Goal: Information Seeking & Learning: Compare options

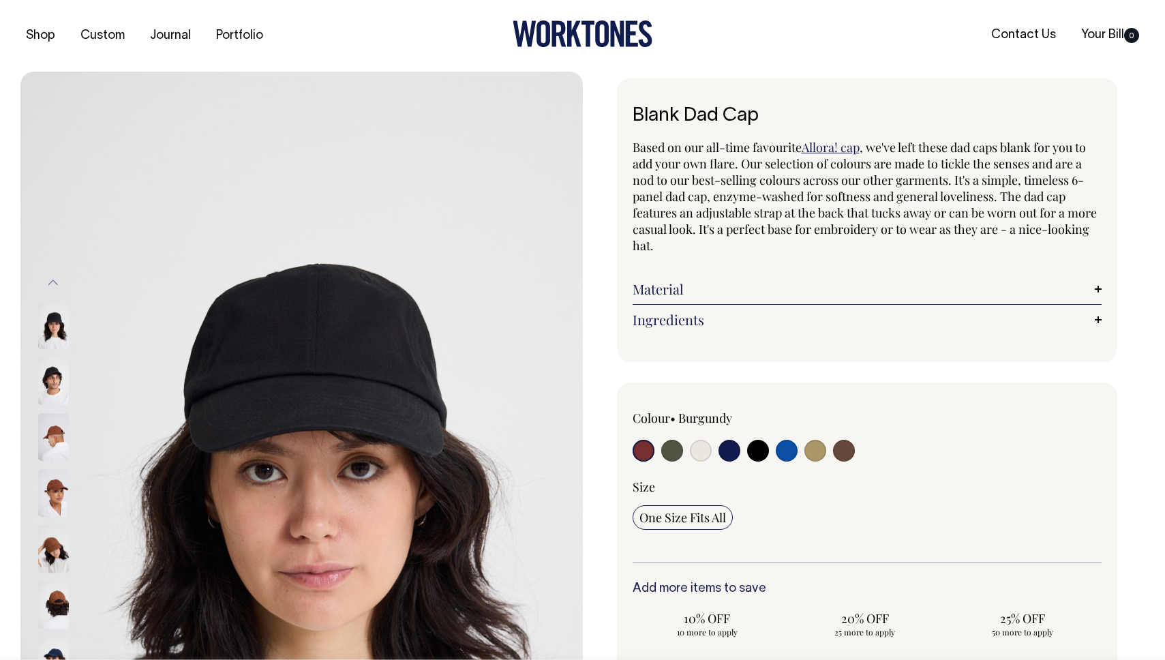
click at [50, 550] on img at bounding box center [53, 550] width 31 height 48
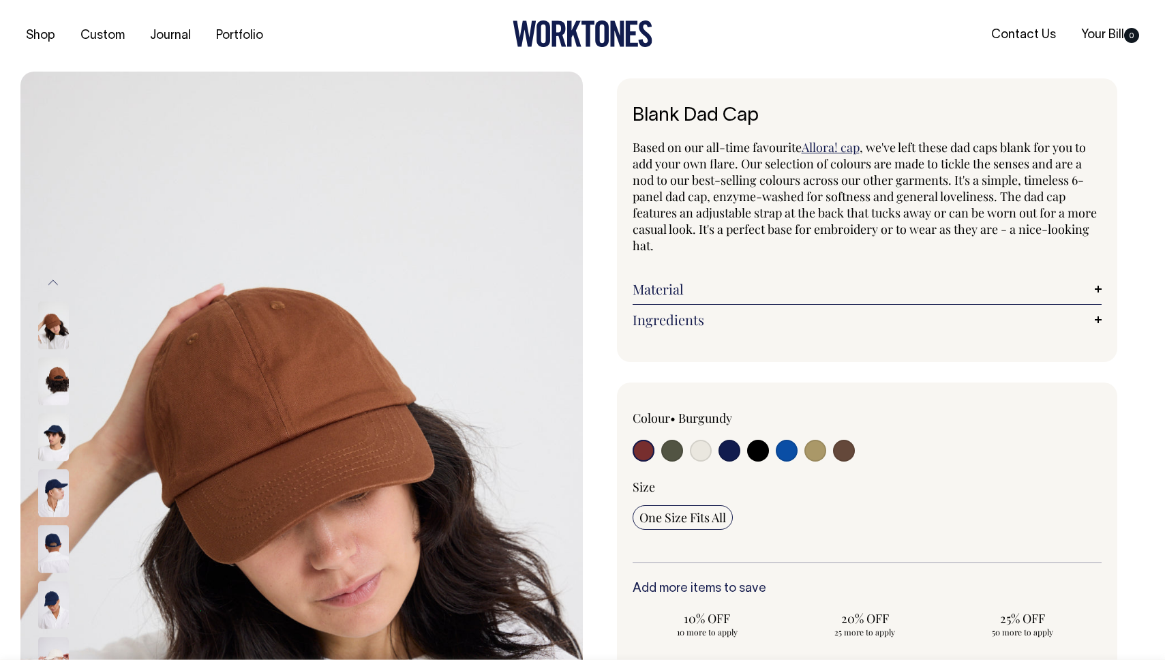
click at [59, 462] on img at bounding box center [53, 438] width 31 height 48
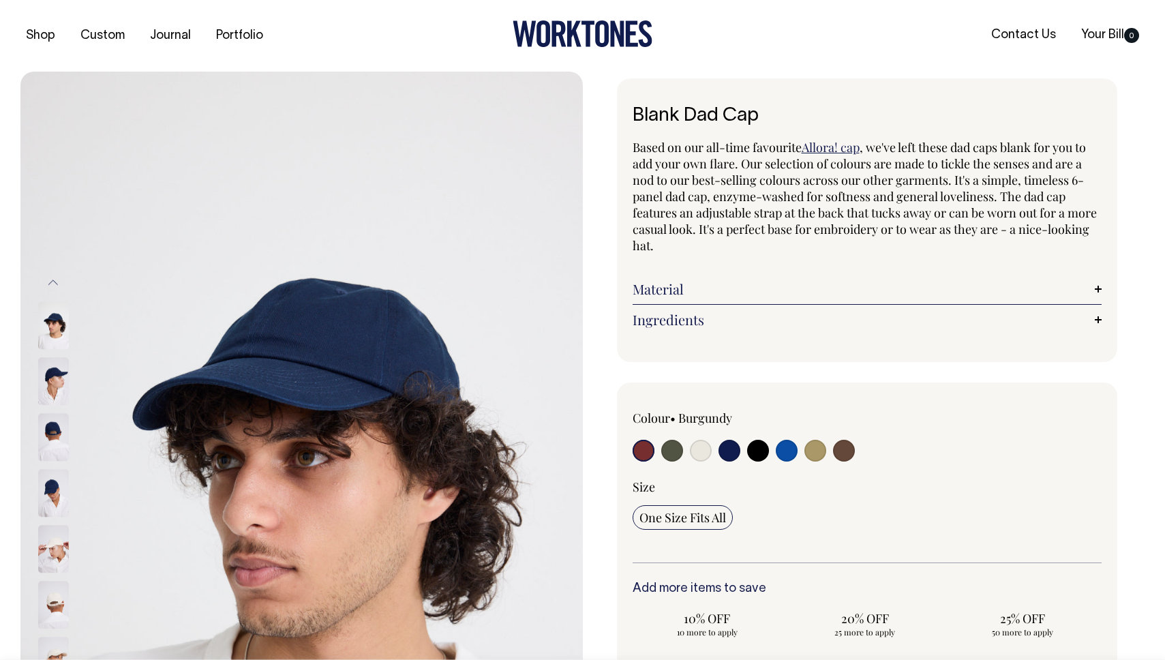
click at [51, 563] on img at bounding box center [53, 550] width 31 height 48
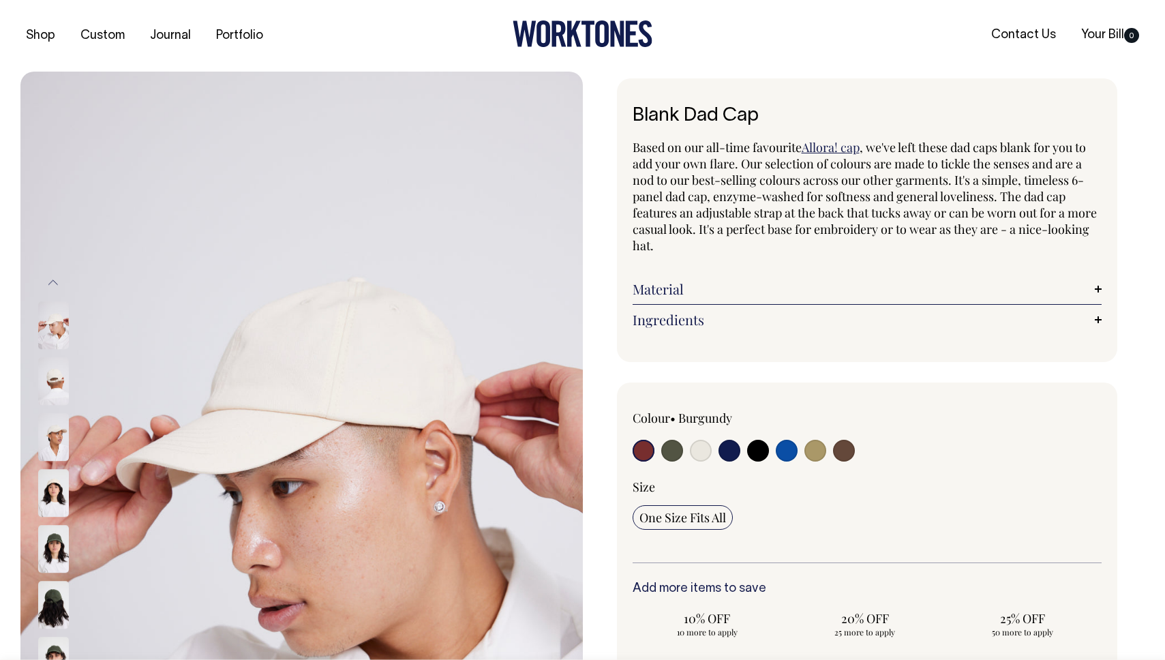
click at [51, 569] on img at bounding box center [53, 550] width 31 height 48
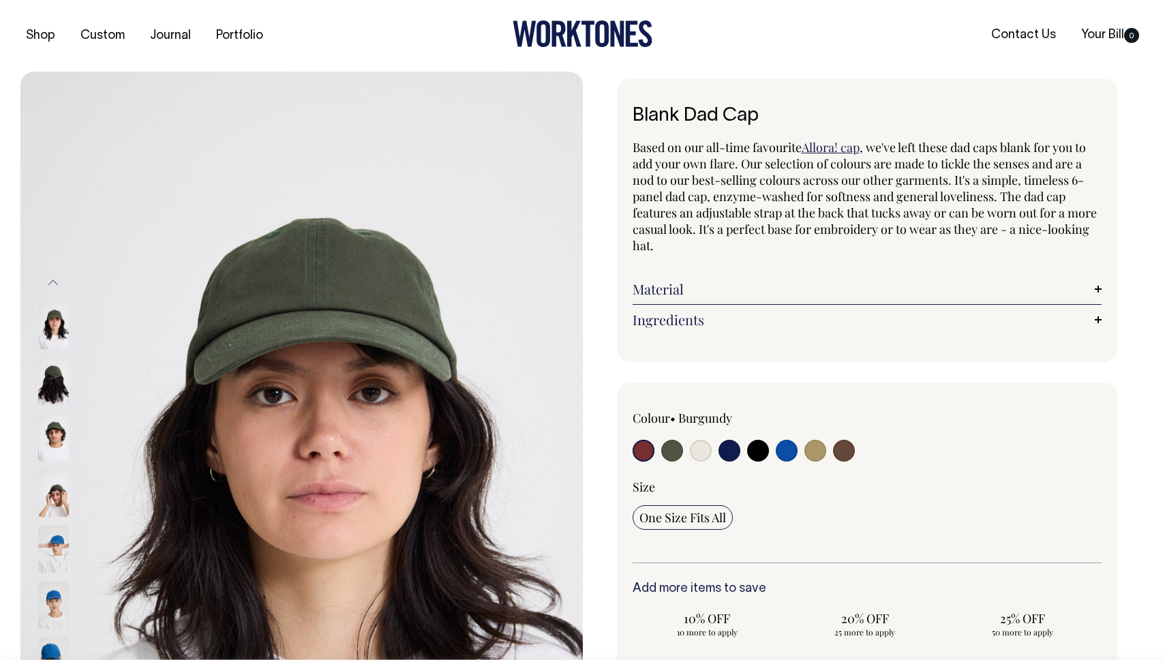
click at [56, 387] on img at bounding box center [53, 382] width 31 height 48
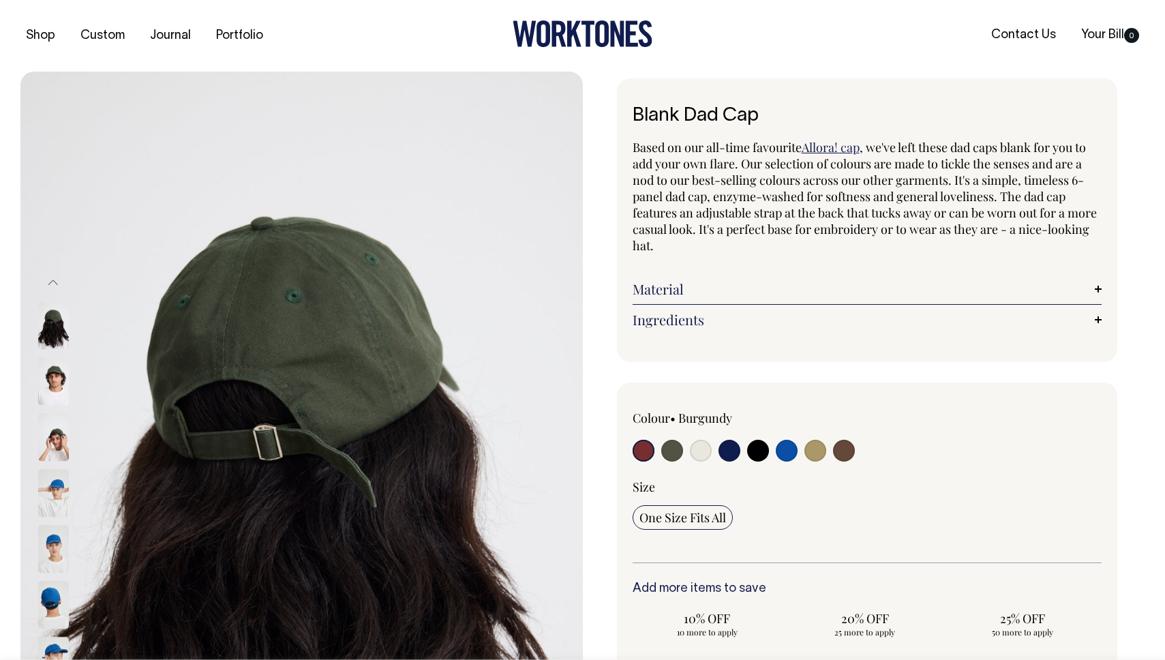
click at [55, 283] on button "Previous" at bounding box center [53, 282] width 20 height 31
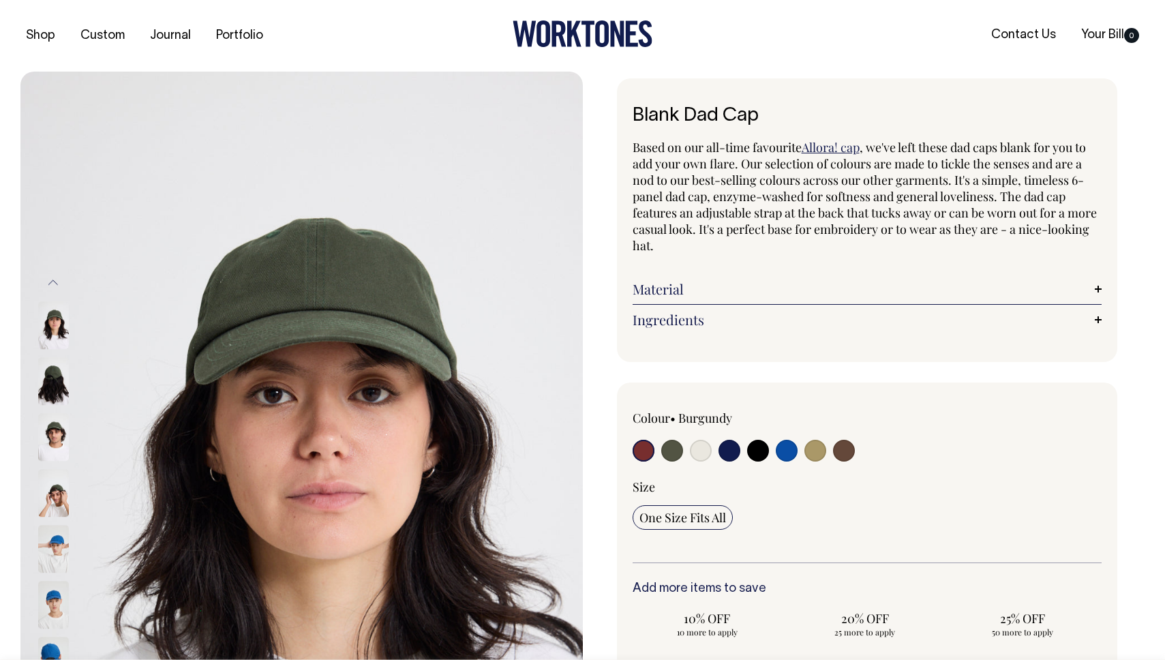
click at [55, 283] on button "Previous" at bounding box center [53, 282] width 20 height 31
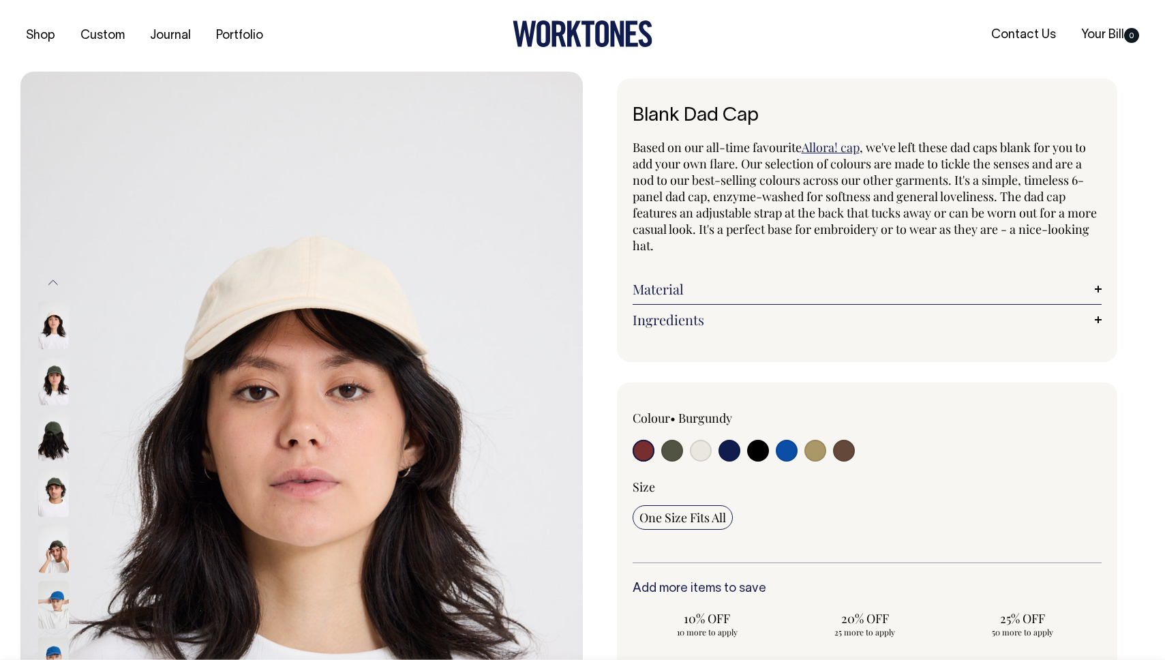
click at [55, 283] on button "Previous" at bounding box center [53, 282] width 20 height 31
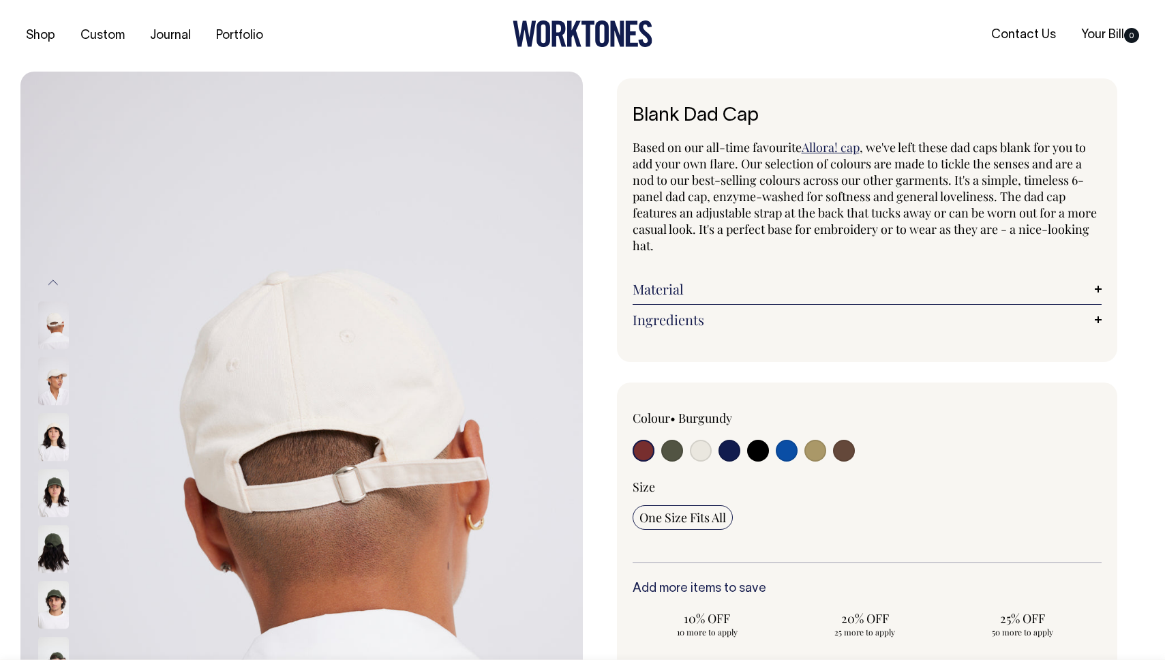
click at [53, 327] on img at bounding box center [53, 326] width 31 height 48
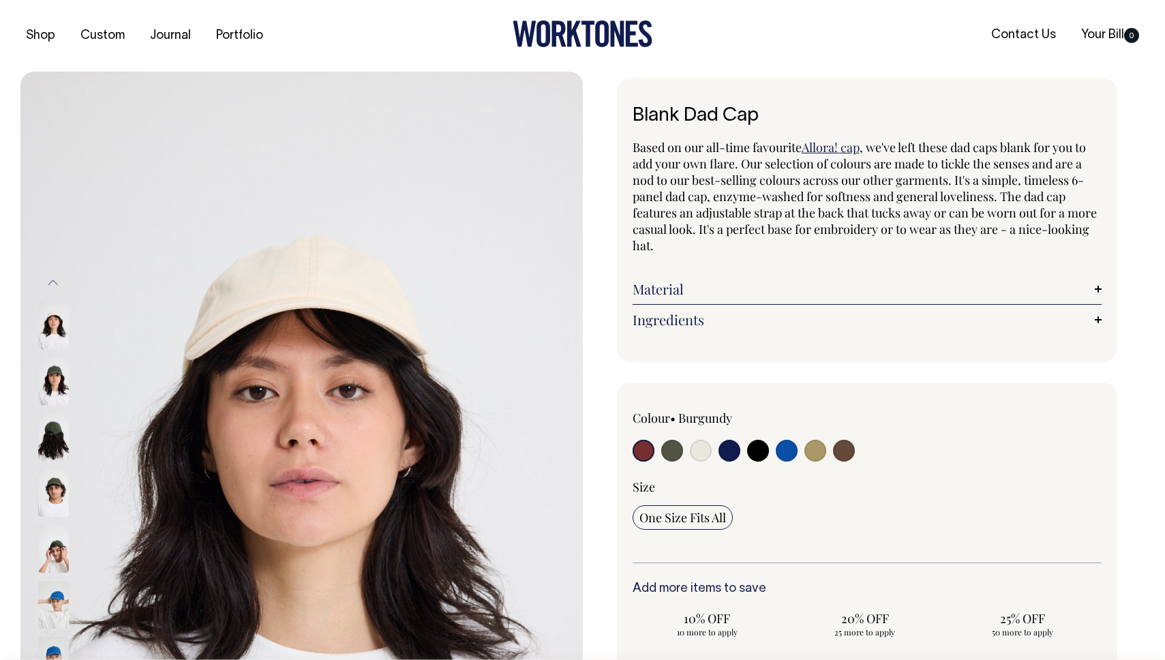
click at [52, 635] on div at bounding box center [71, 661] width 68 height 56
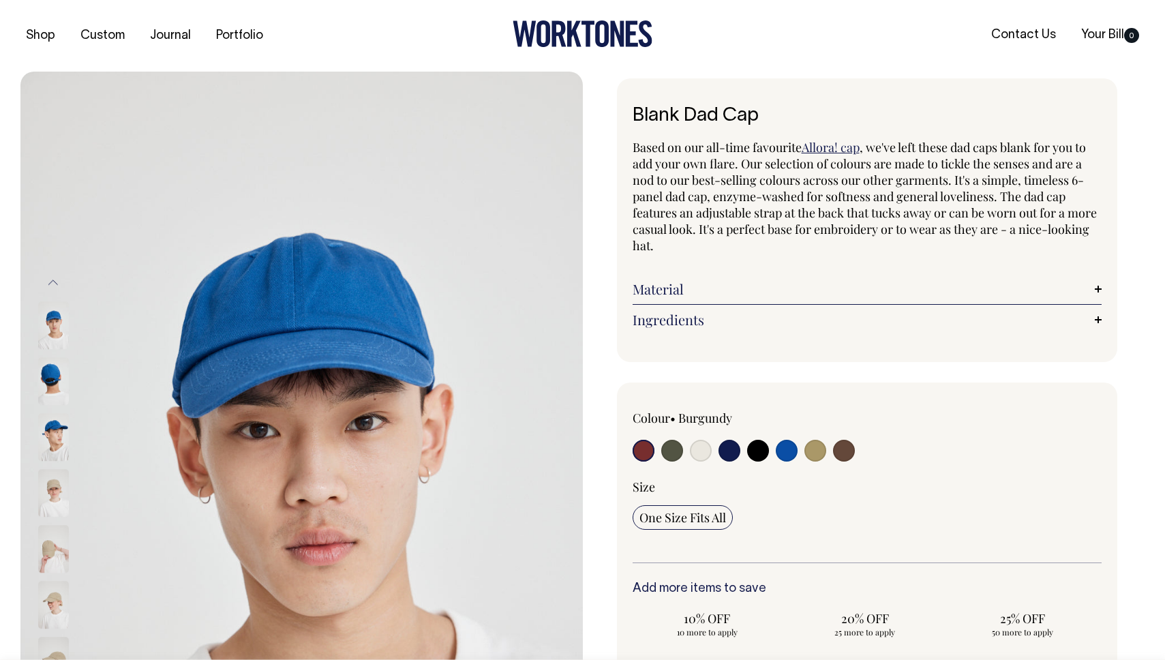
click at [56, 421] on img at bounding box center [53, 438] width 31 height 48
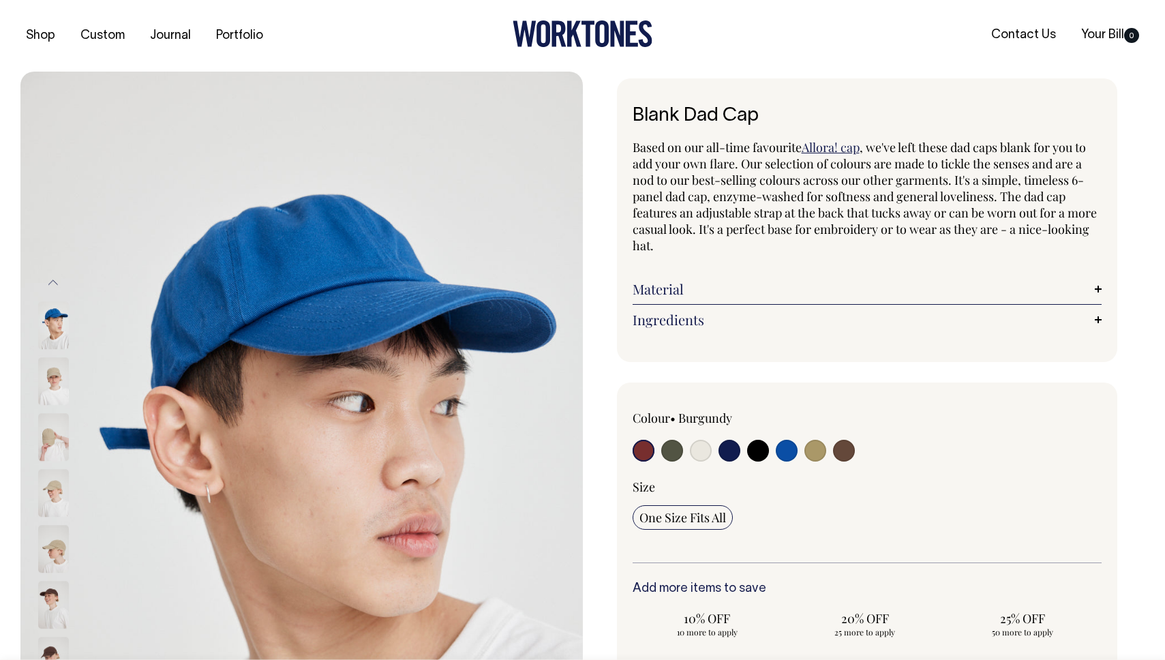
click at [51, 350] on img at bounding box center [53, 326] width 31 height 48
click at [52, 370] on img at bounding box center [53, 382] width 31 height 48
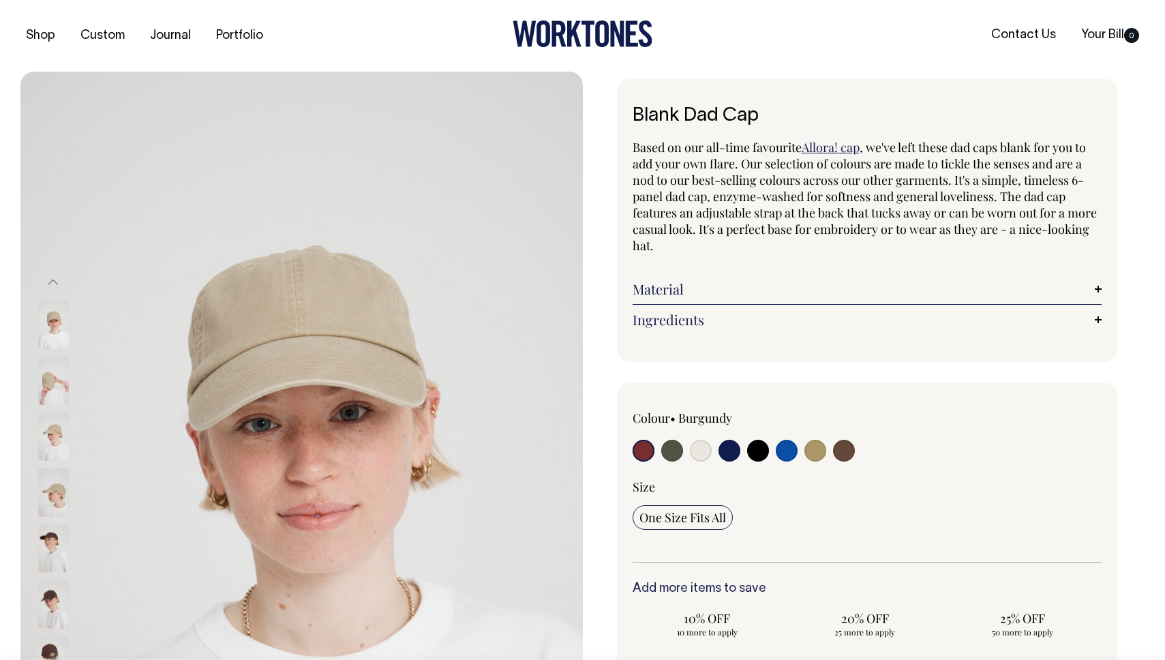
click at [57, 395] on img at bounding box center [53, 381] width 31 height 48
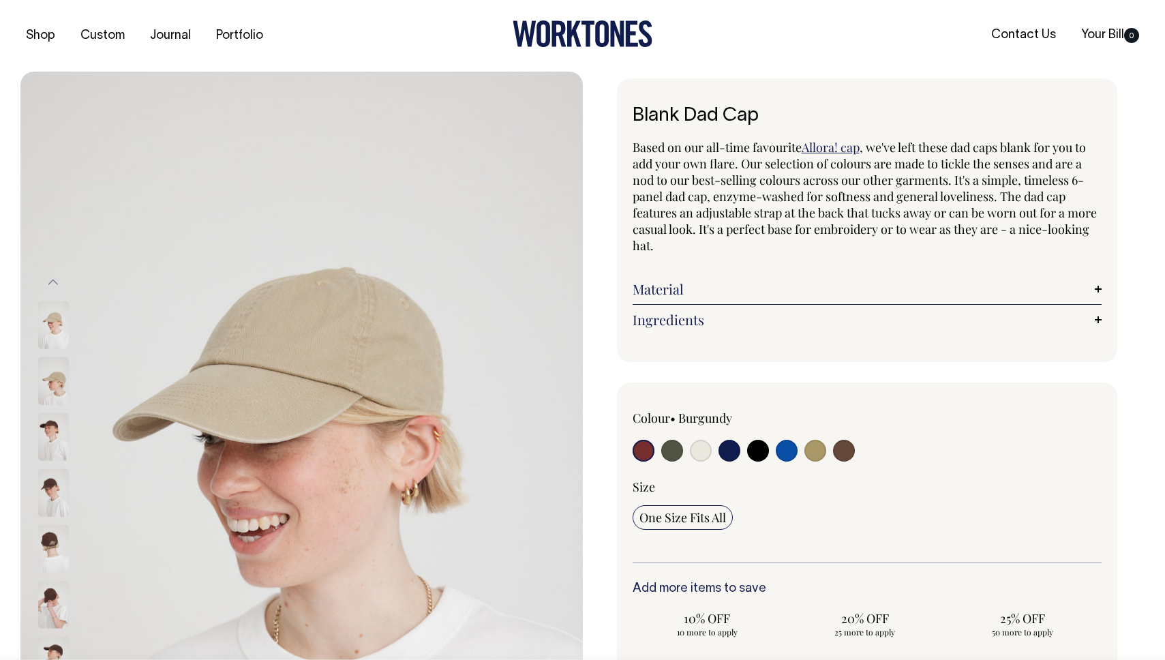
click at [56, 539] on img at bounding box center [53, 549] width 31 height 48
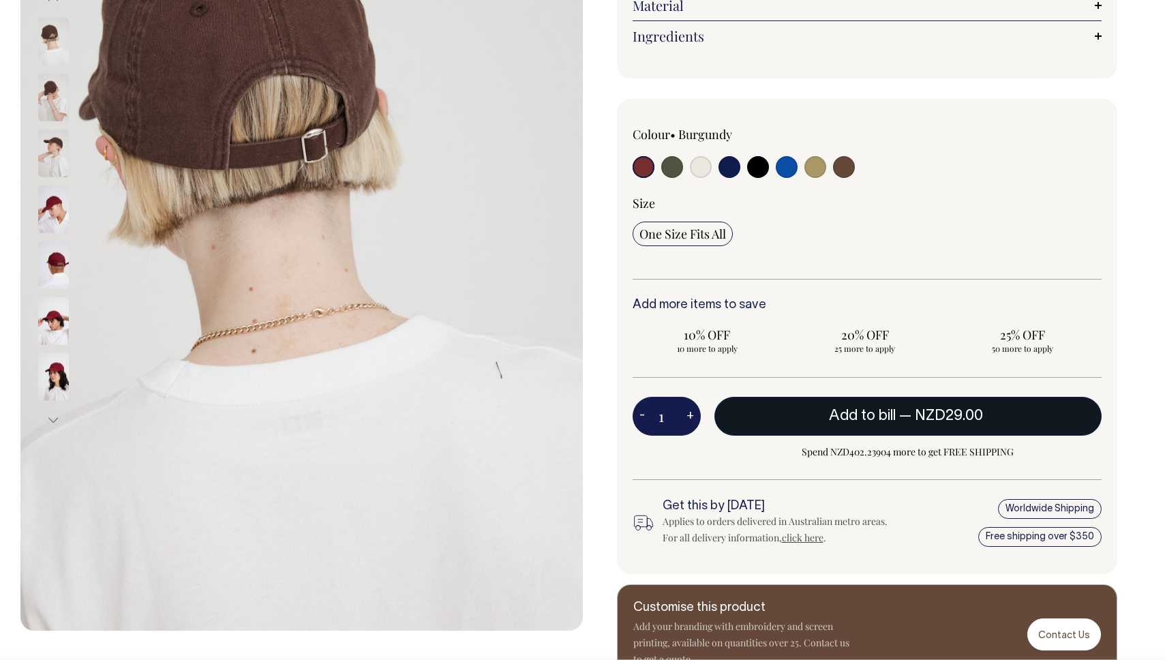
scroll to position [284, 0]
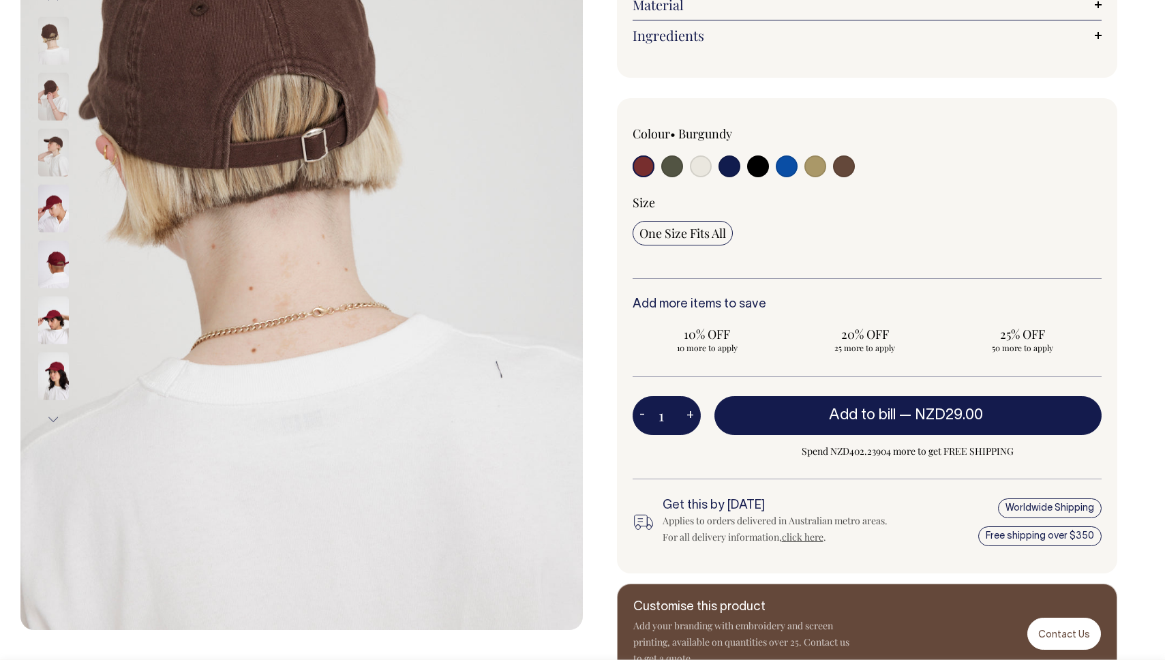
click at [55, 417] on button "Next" at bounding box center [53, 419] width 20 height 31
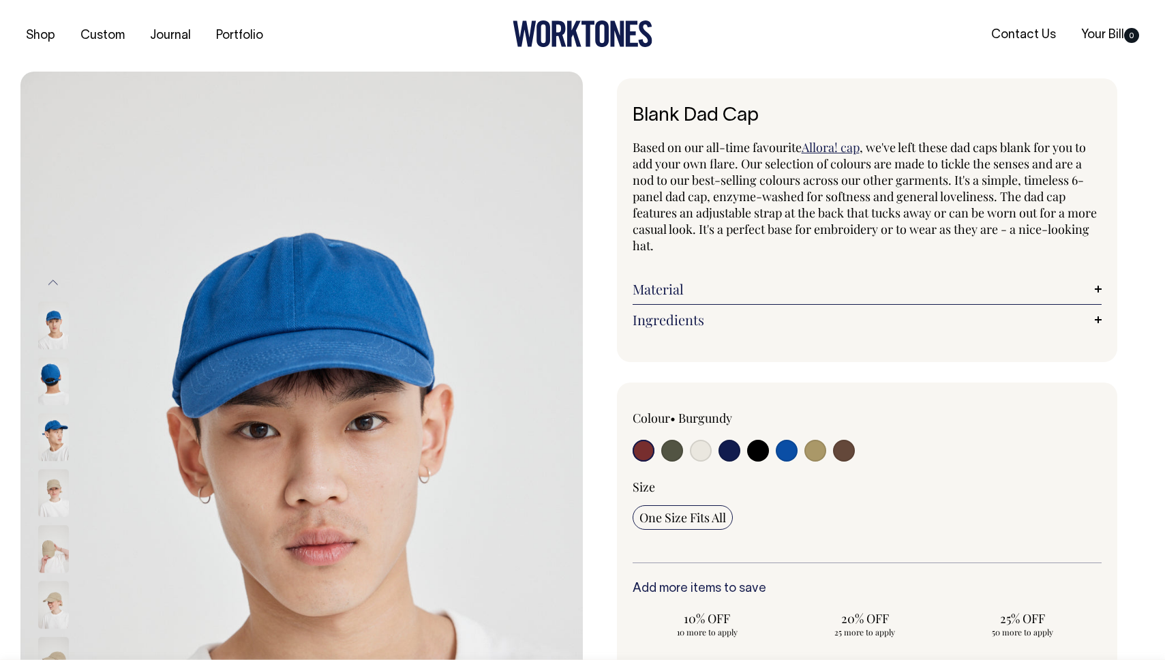
scroll to position [0, 0]
click at [52, 276] on button "Previous" at bounding box center [53, 282] width 20 height 31
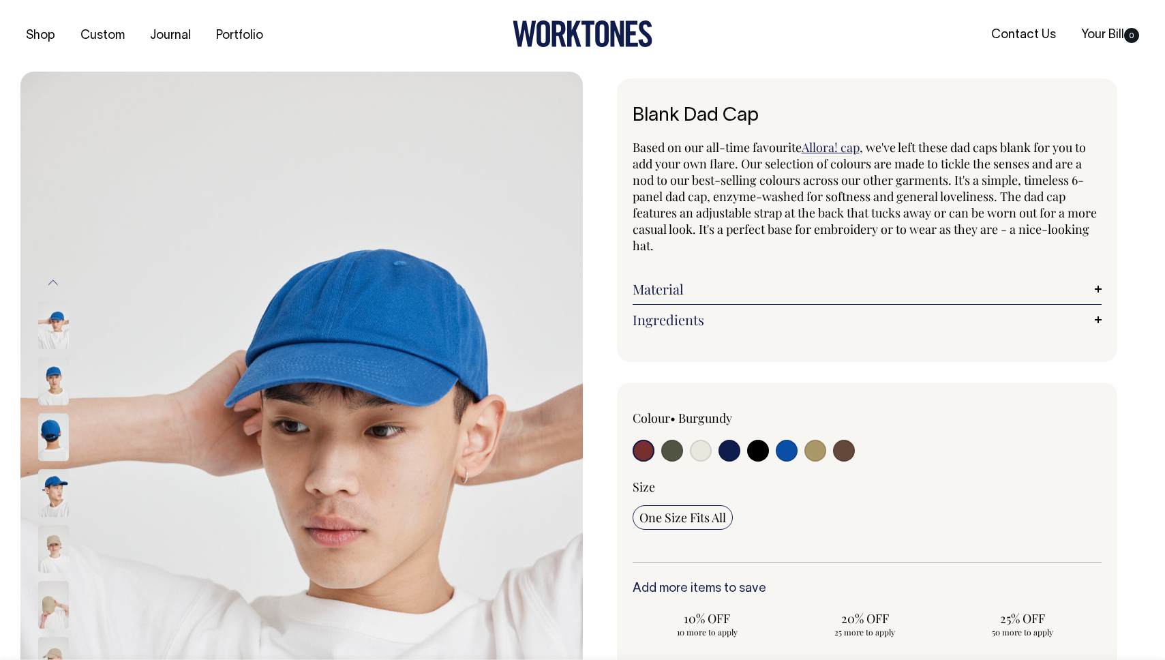
click at [52, 277] on button "Previous" at bounding box center [53, 282] width 20 height 31
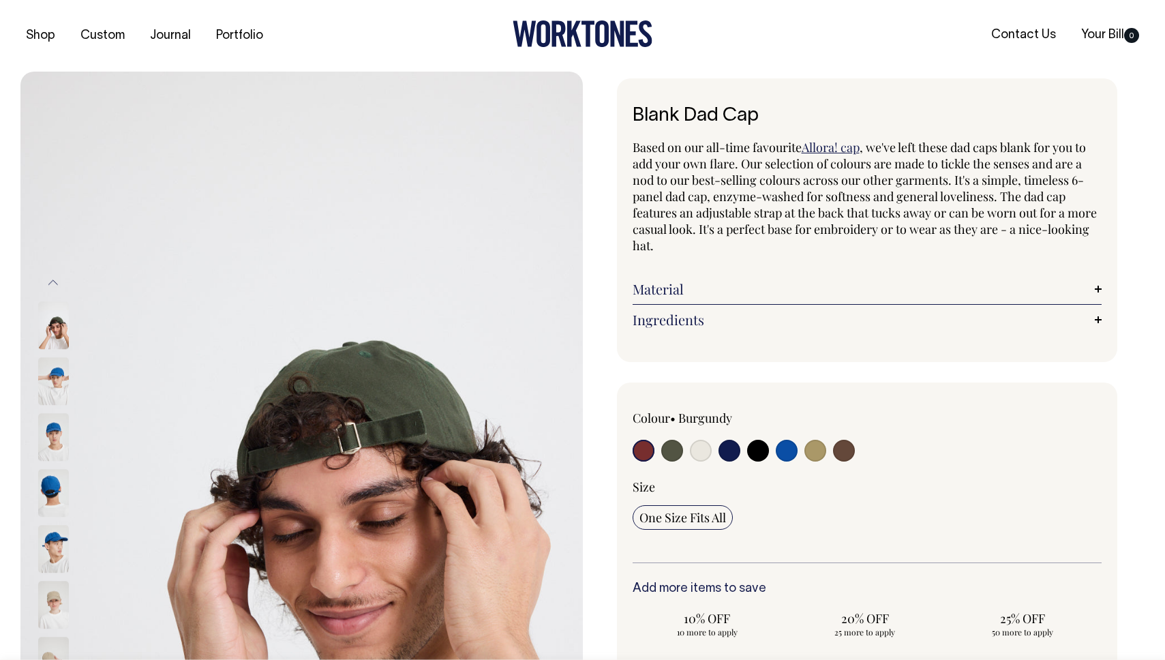
click at [52, 277] on button "Previous" at bounding box center [53, 282] width 20 height 31
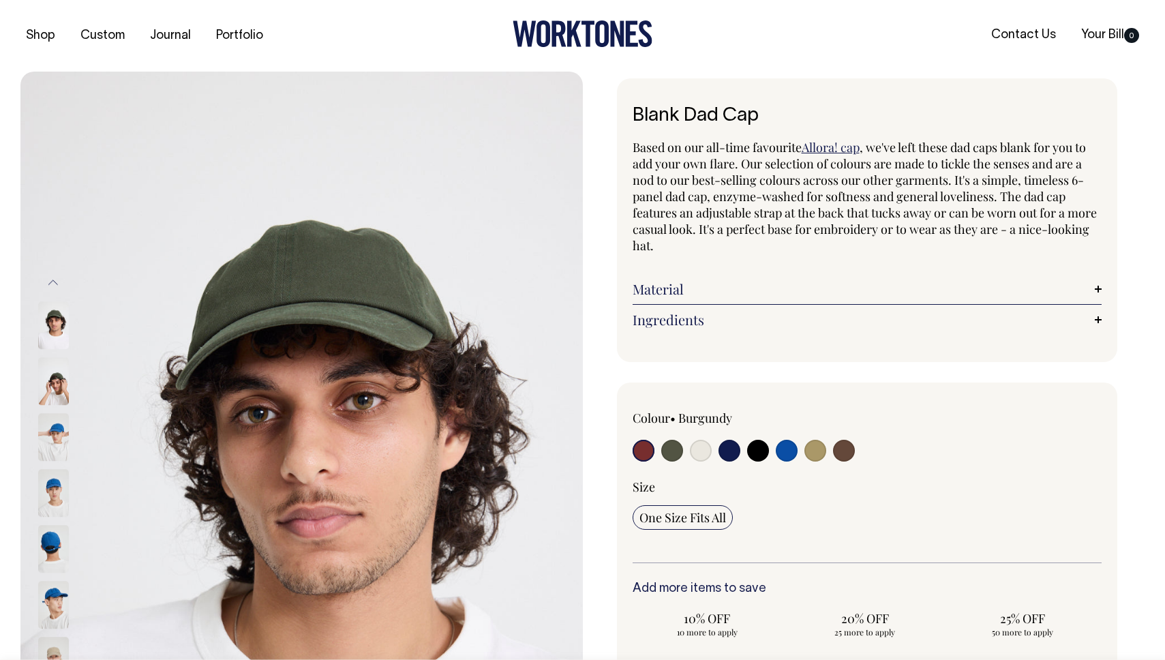
click at [58, 401] on img at bounding box center [53, 382] width 31 height 48
click at [55, 393] on img at bounding box center [53, 382] width 31 height 48
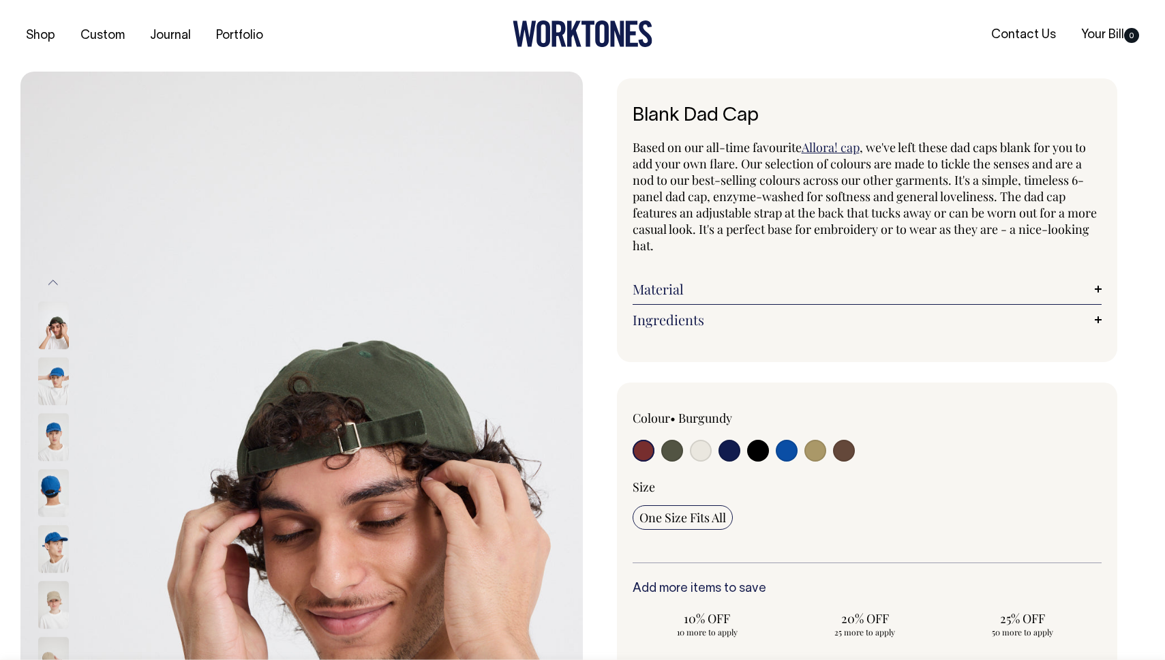
click at [61, 331] on img at bounding box center [53, 326] width 31 height 48
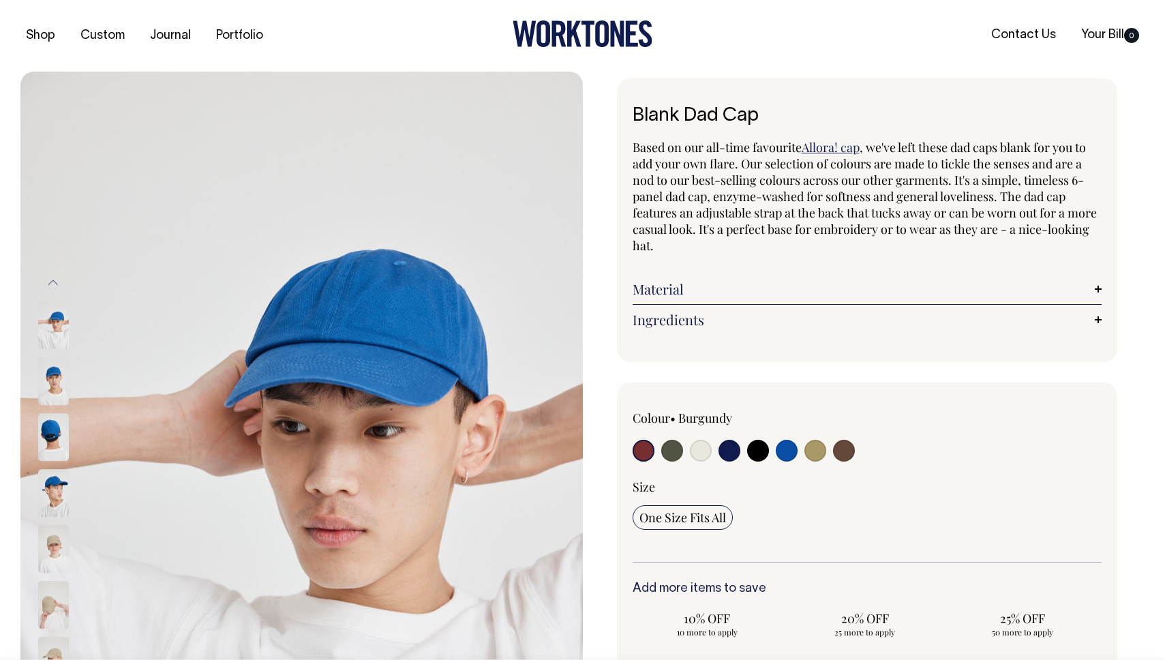
click at [59, 279] on button "Previous" at bounding box center [53, 282] width 20 height 31
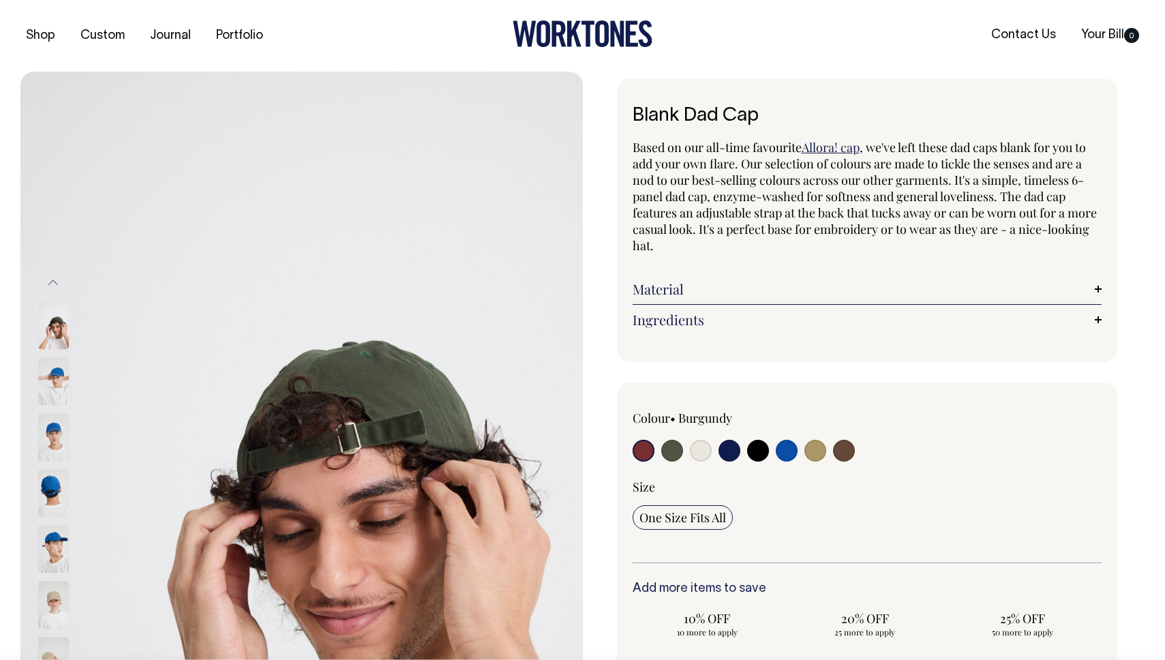
click at [55, 279] on button "Previous" at bounding box center [53, 282] width 20 height 31
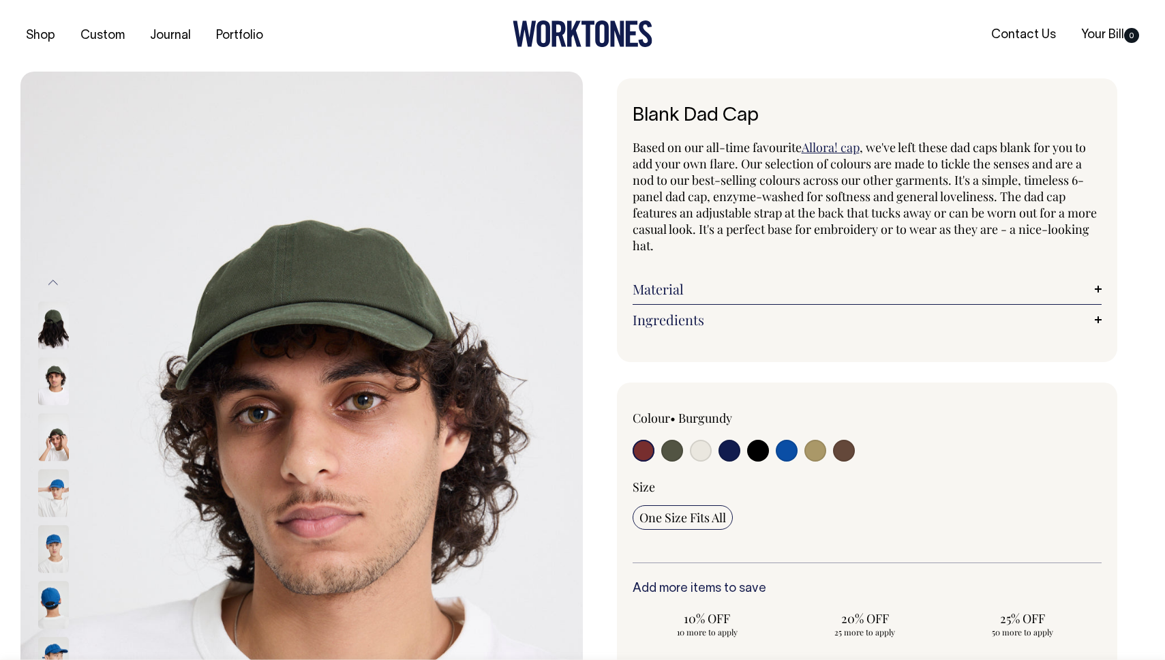
click at [55, 279] on button "Previous" at bounding box center [53, 282] width 20 height 31
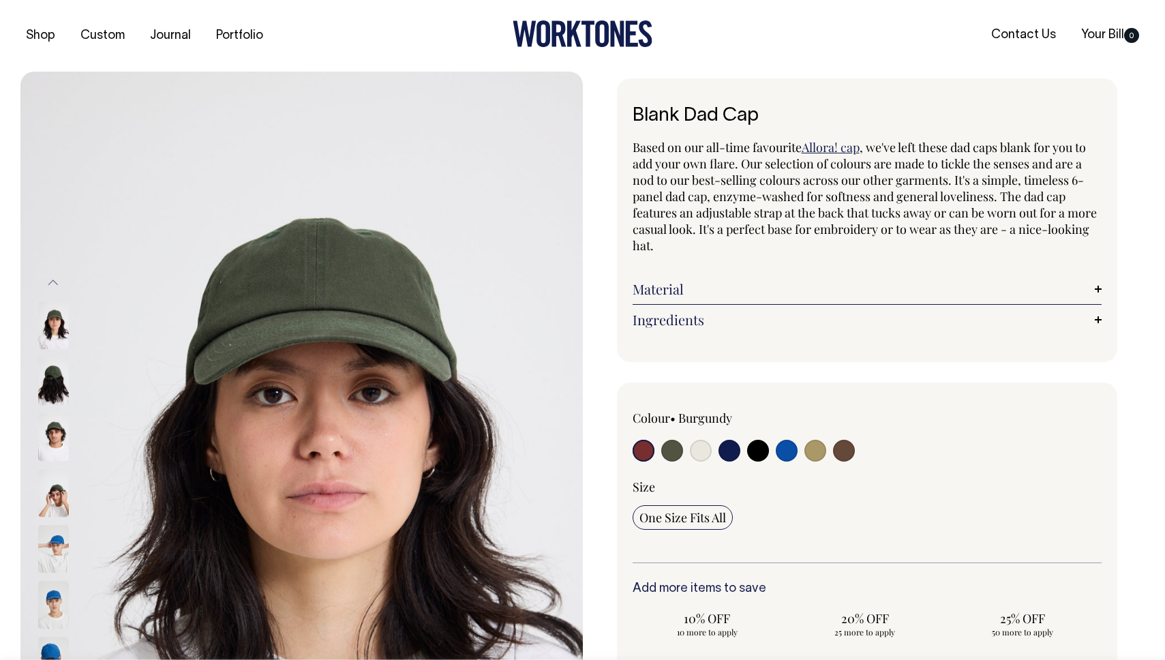
click at [734, 452] on input "radio" at bounding box center [730, 451] width 22 height 22
radio input "true"
select select "Dark Navy"
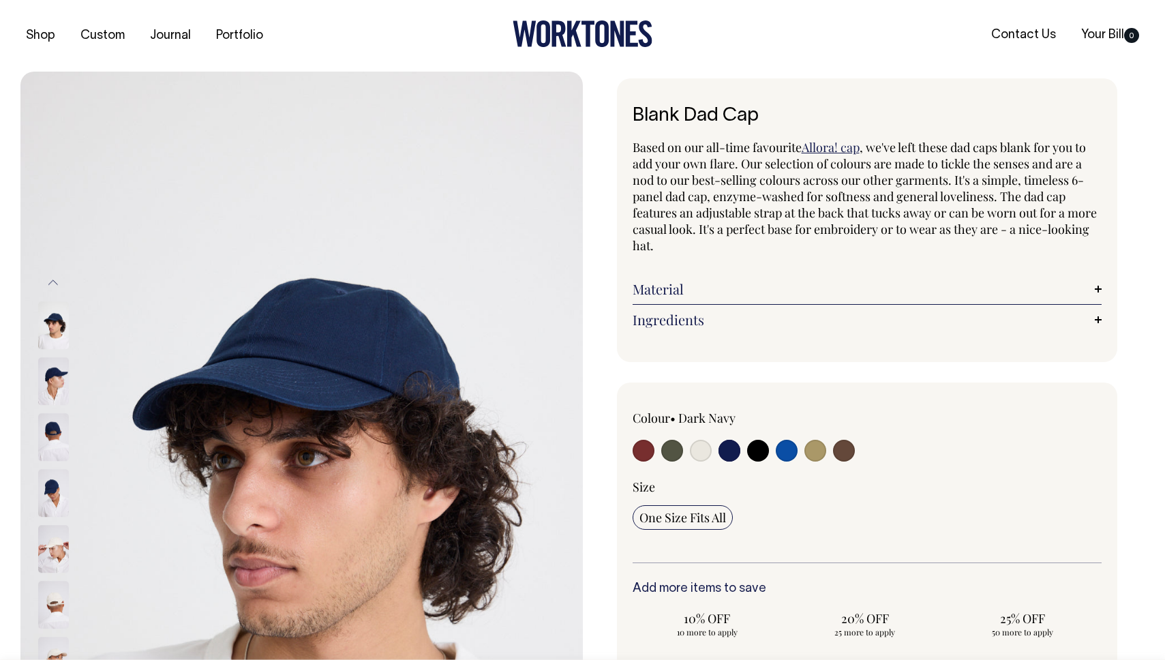
click at [54, 496] on img at bounding box center [53, 494] width 31 height 48
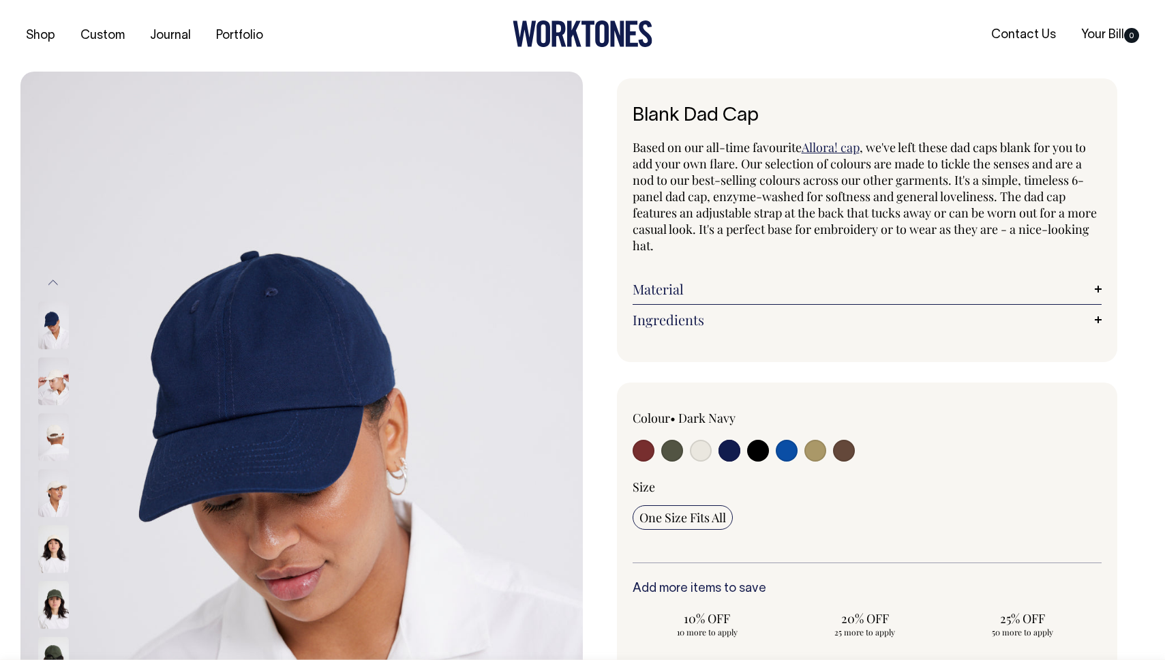
click at [62, 333] on img at bounding box center [53, 326] width 31 height 48
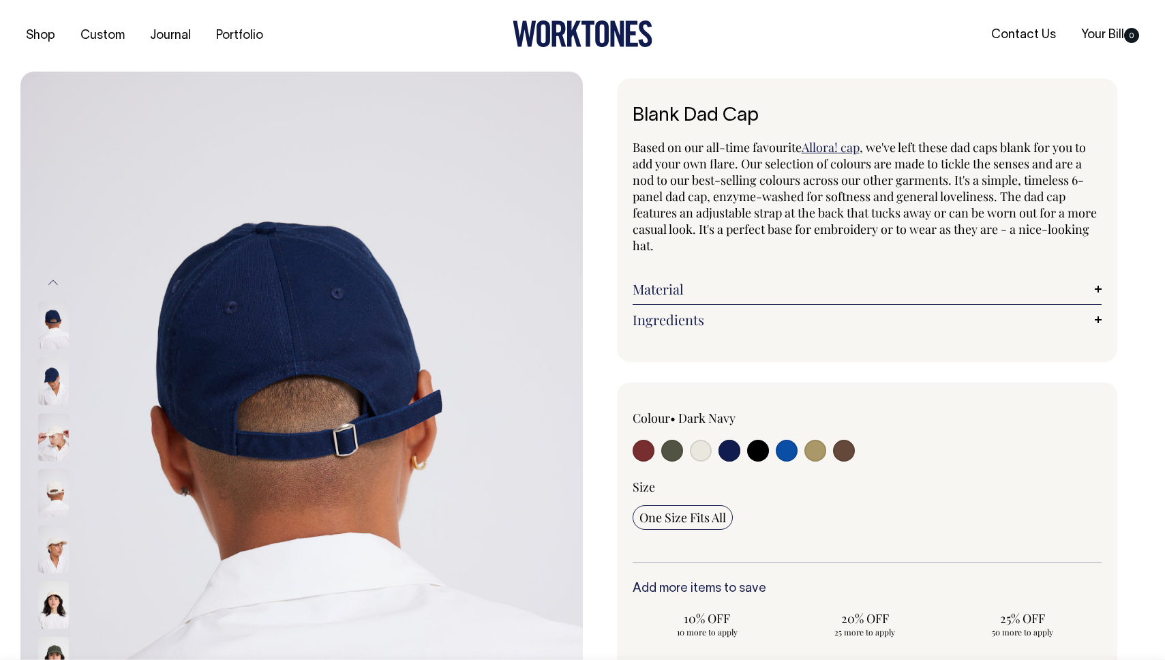
click at [57, 521] on div at bounding box center [71, 549] width 68 height 56
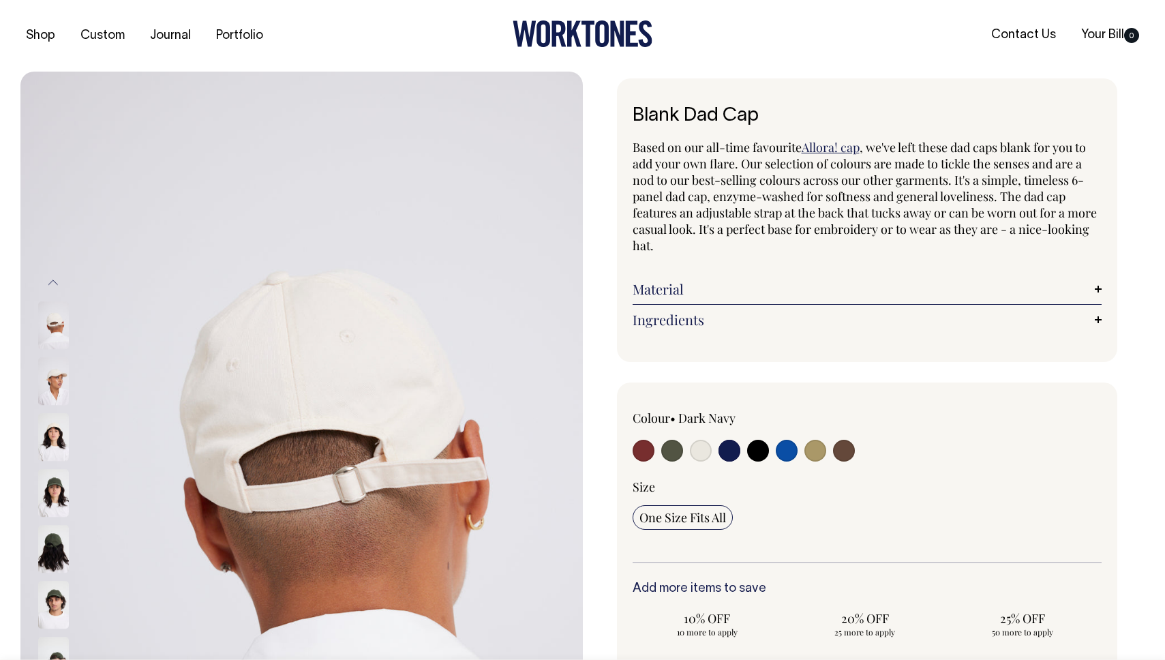
click at [55, 324] on img at bounding box center [53, 326] width 31 height 48
drag, startPoint x: 57, startPoint y: 346, endPoint x: 36, endPoint y: 558, distance: 213.0
click at [36, 558] on div "Previous Next" at bounding box center [301, 494] width 562 height 844
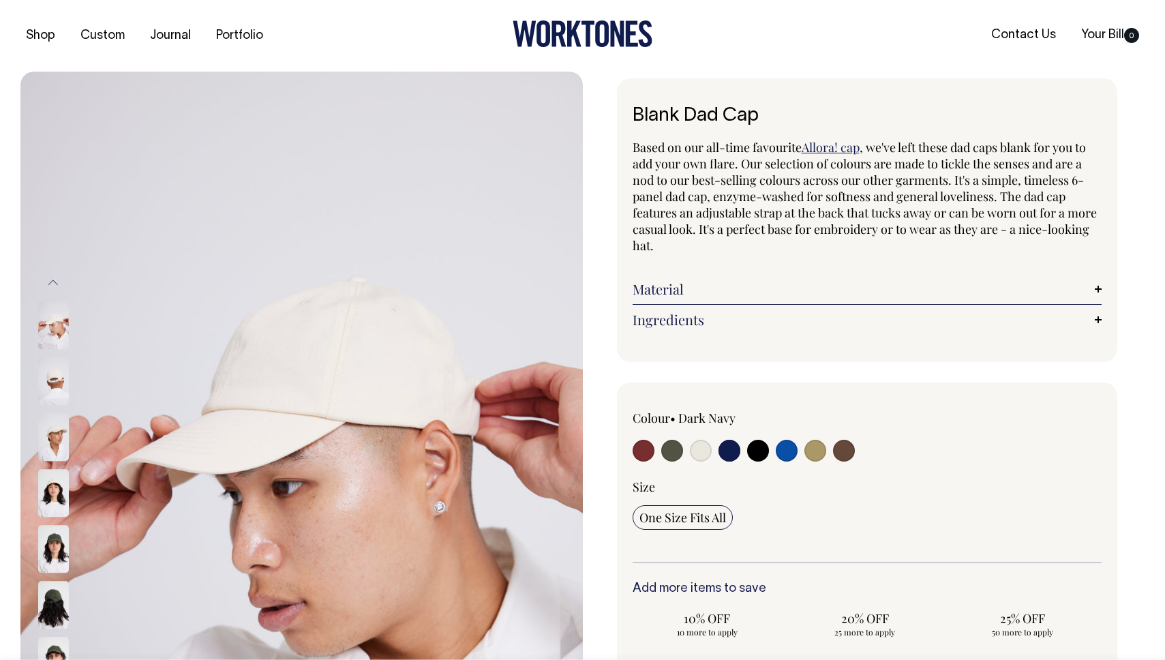
click at [706, 445] on input "radio" at bounding box center [701, 451] width 22 height 22
radio input "true"
select select "Natural"
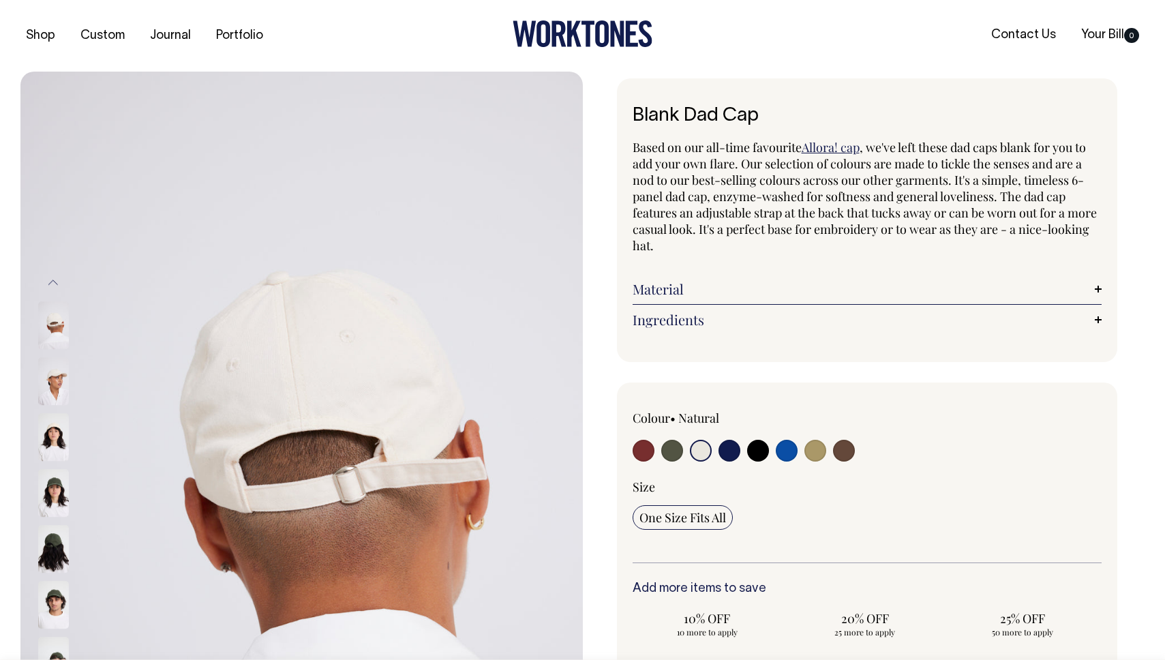
click at [61, 326] on img at bounding box center [53, 326] width 31 height 48
click at [57, 282] on button "Previous" at bounding box center [53, 282] width 20 height 31
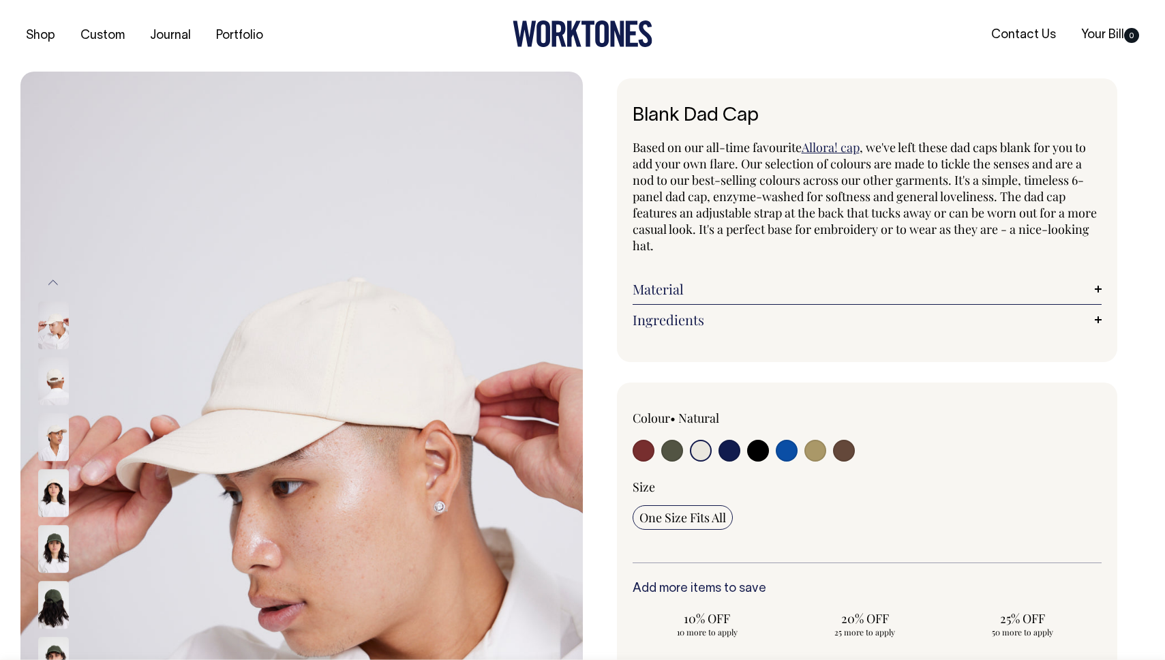
click at [58, 314] on img at bounding box center [53, 326] width 31 height 48
click at [58, 276] on button "Previous" at bounding box center [53, 282] width 20 height 31
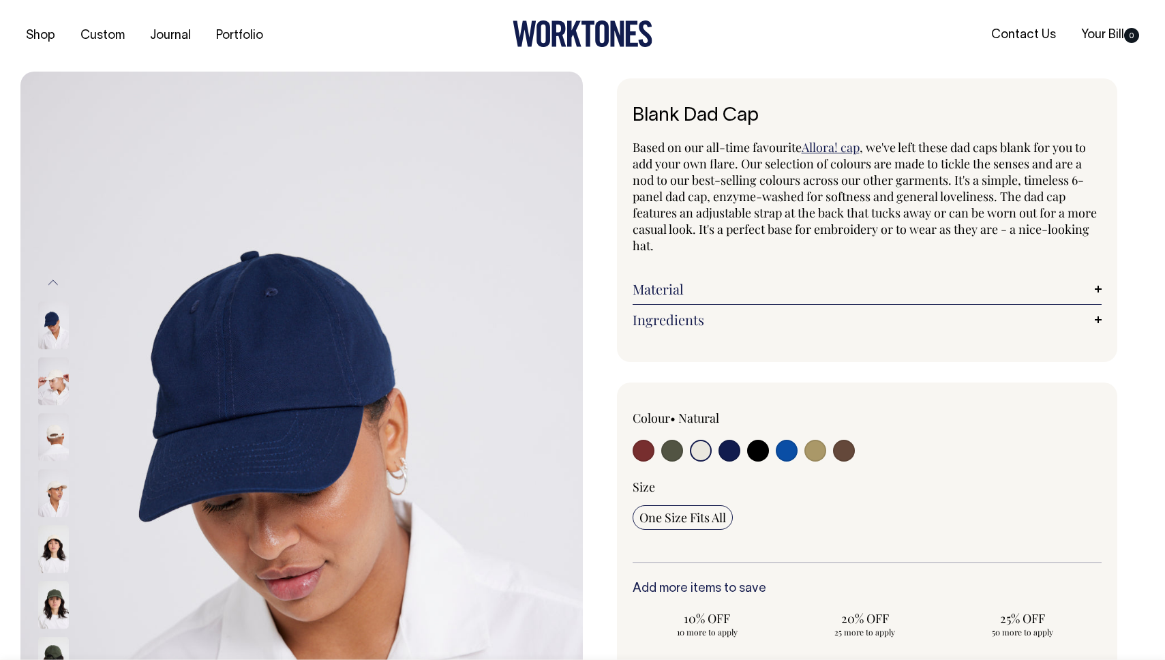
click at [58, 339] on img at bounding box center [53, 326] width 31 height 48
click at [54, 549] on img at bounding box center [53, 550] width 31 height 48
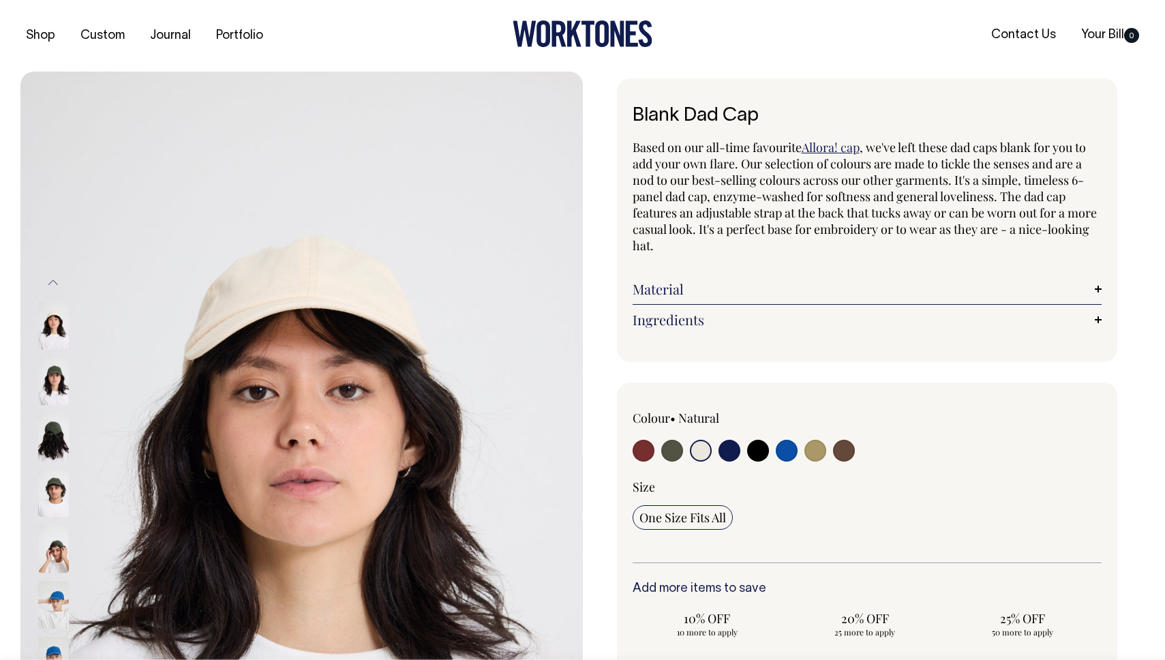
click at [682, 281] on link "Material" at bounding box center [868, 289] width 470 height 16
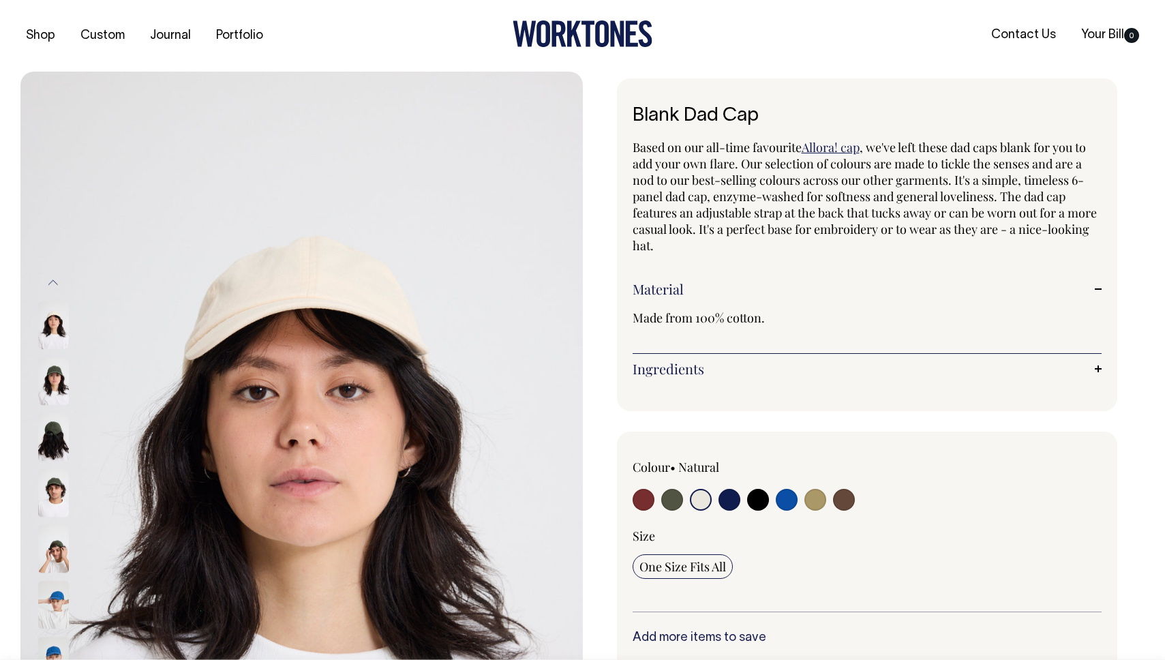
click at [676, 292] on link "Material" at bounding box center [868, 289] width 470 height 16
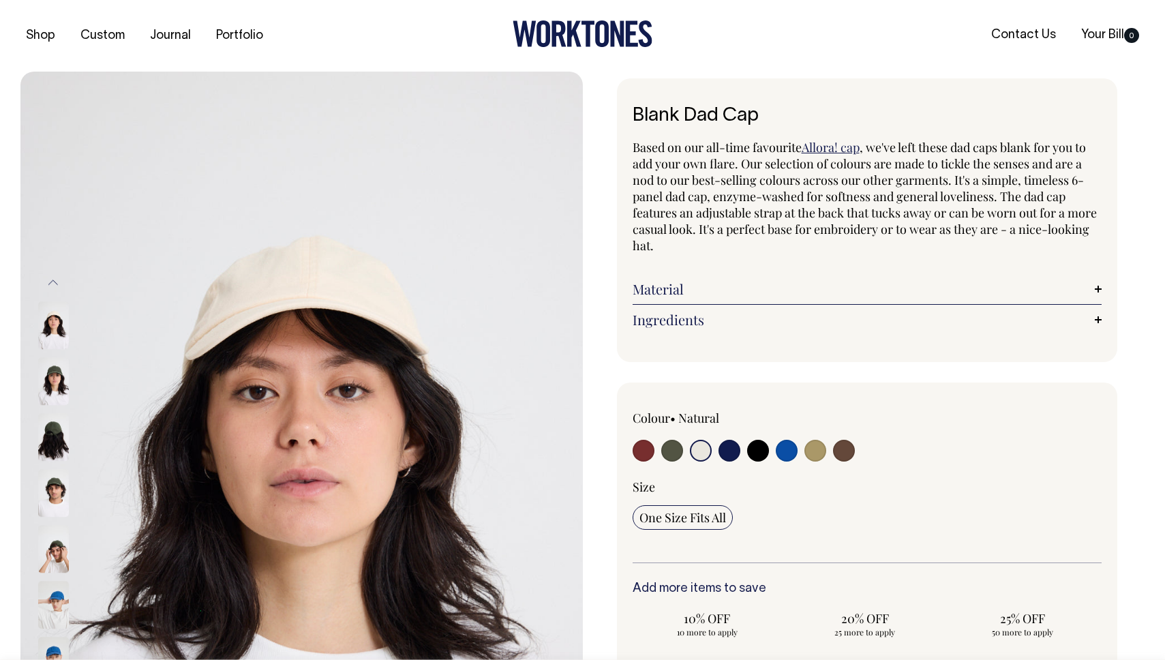
click at [661, 323] on link "Ingredients" at bounding box center [868, 320] width 470 height 16
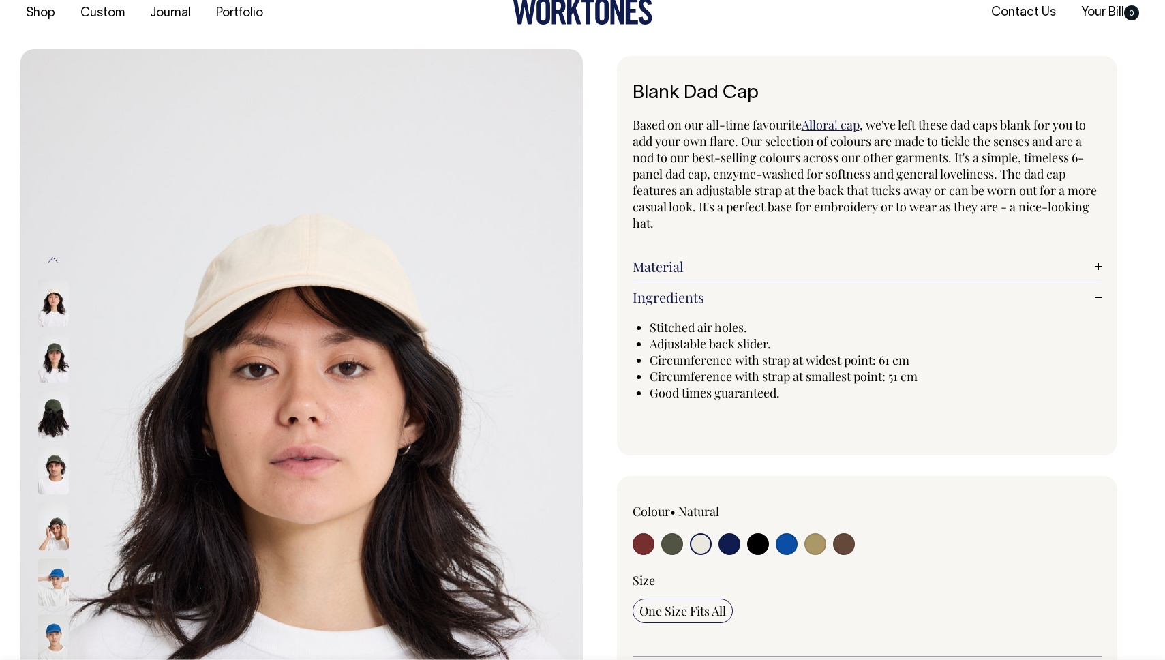
scroll to position [23, 0]
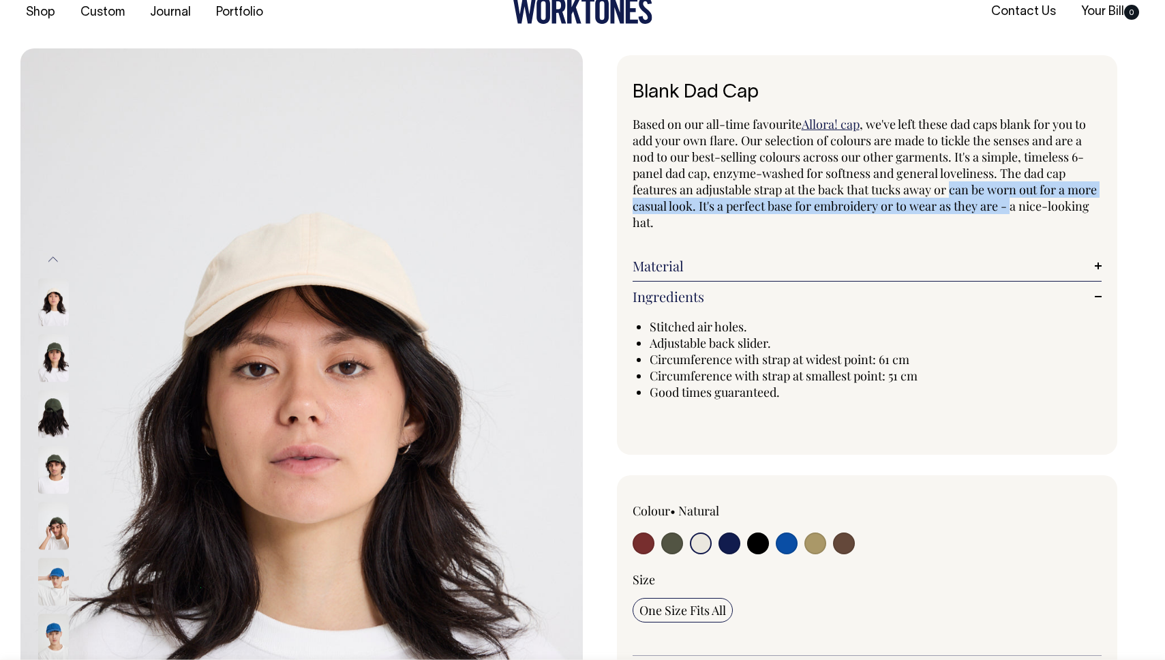
drag, startPoint x: 978, startPoint y: 189, endPoint x: 1014, endPoint y: 208, distance: 41.5
click at [1014, 208] on span ", we've left these dad caps blank for you to add your own flare. Our selection …" at bounding box center [865, 173] width 464 height 115
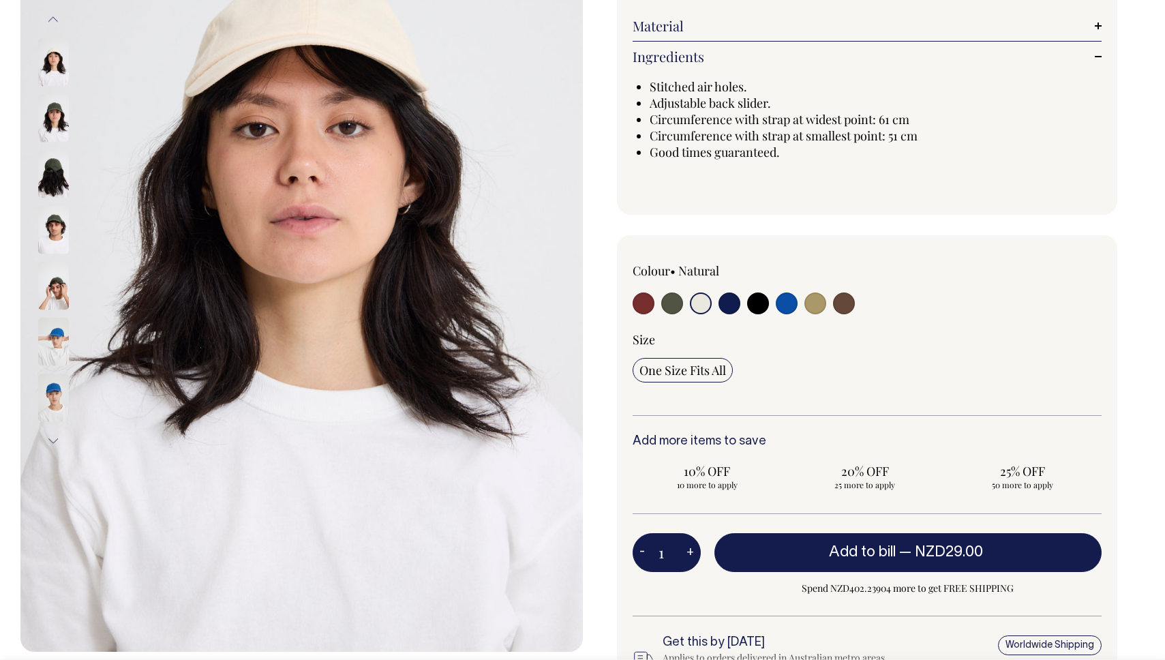
scroll to position [264, 0]
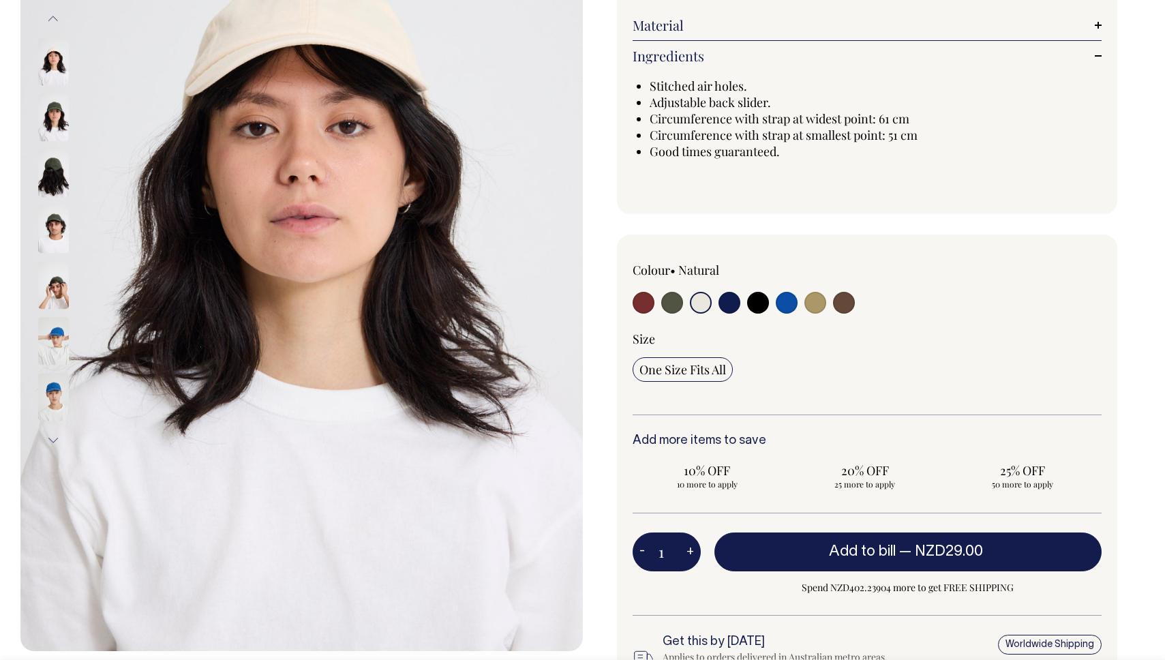
click at [45, 396] on img at bounding box center [53, 398] width 31 height 48
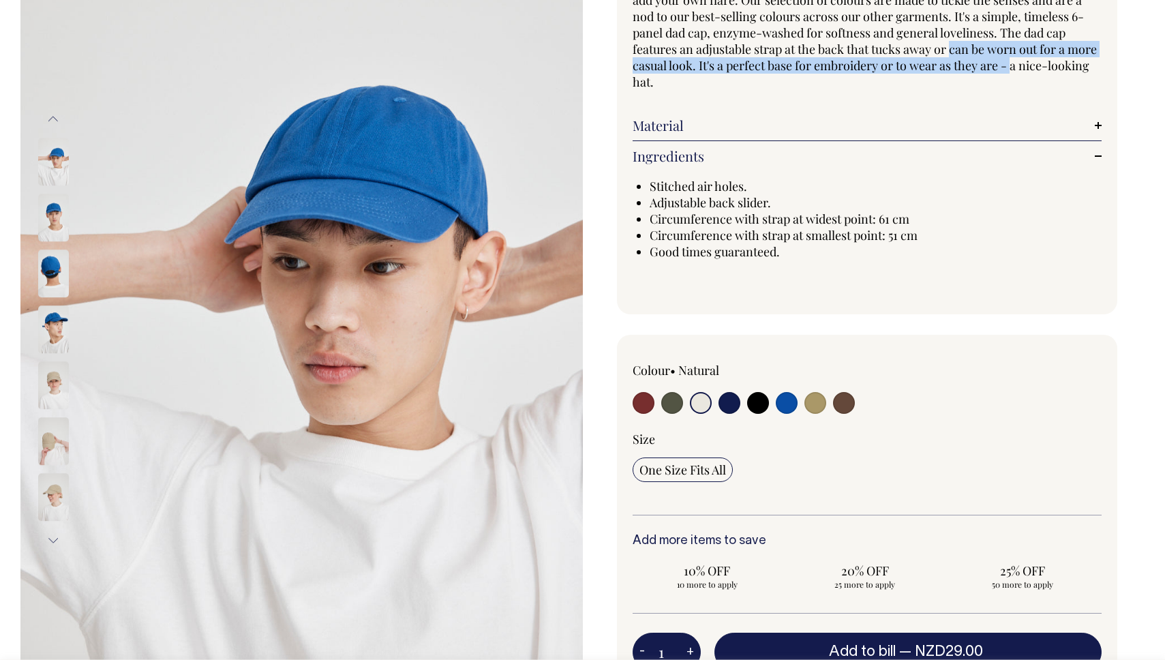
scroll to position [164, 0]
click at [734, 407] on input "radio" at bounding box center [730, 403] width 22 height 22
radio input "true"
select select "Dark Navy"
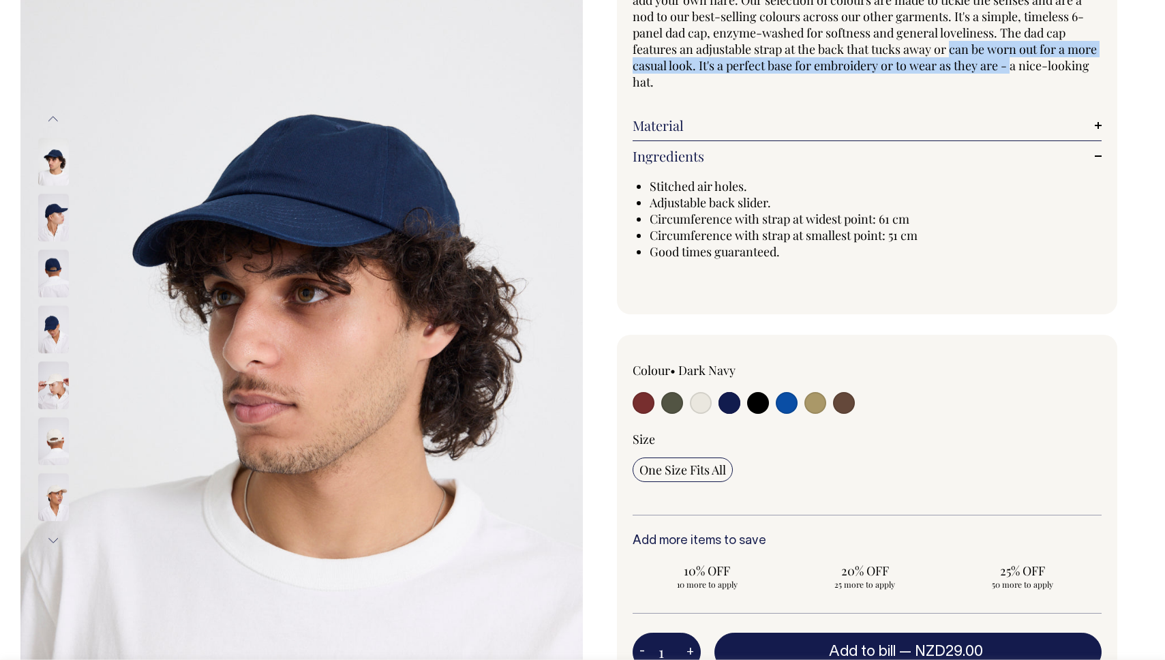
click at [704, 407] on input "radio" at bounding box center [701, 403] width 22 height 22
radio input "true"
select select "Natural"
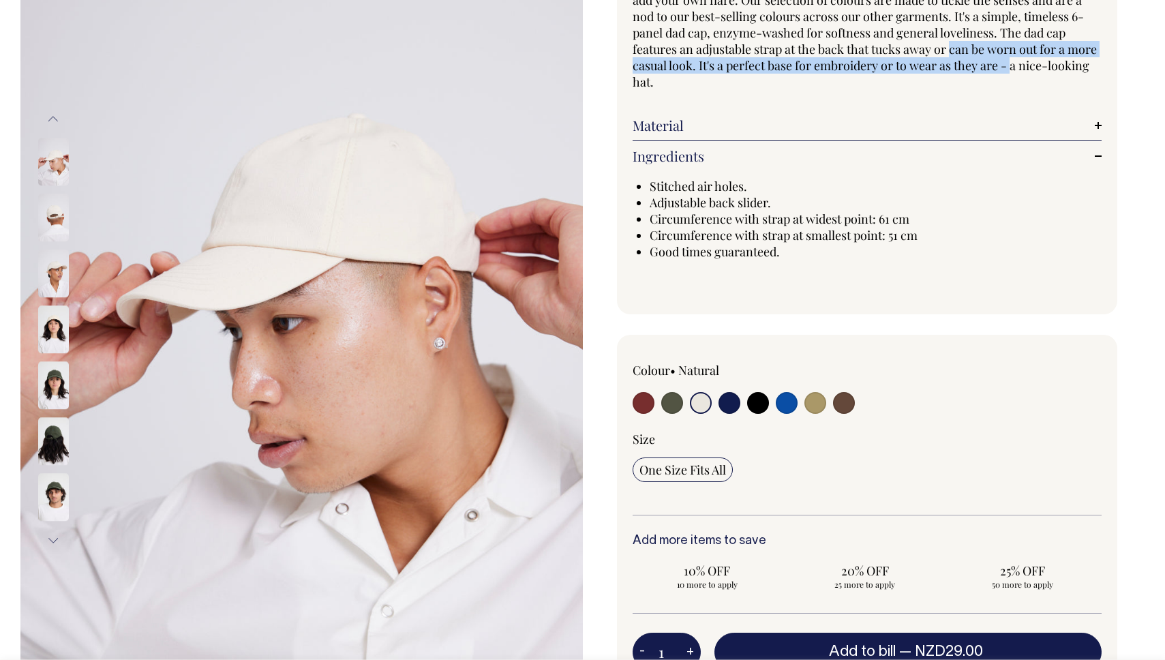
click at [52, 333] on img at bounding box center [53, 330] width 31 height 48
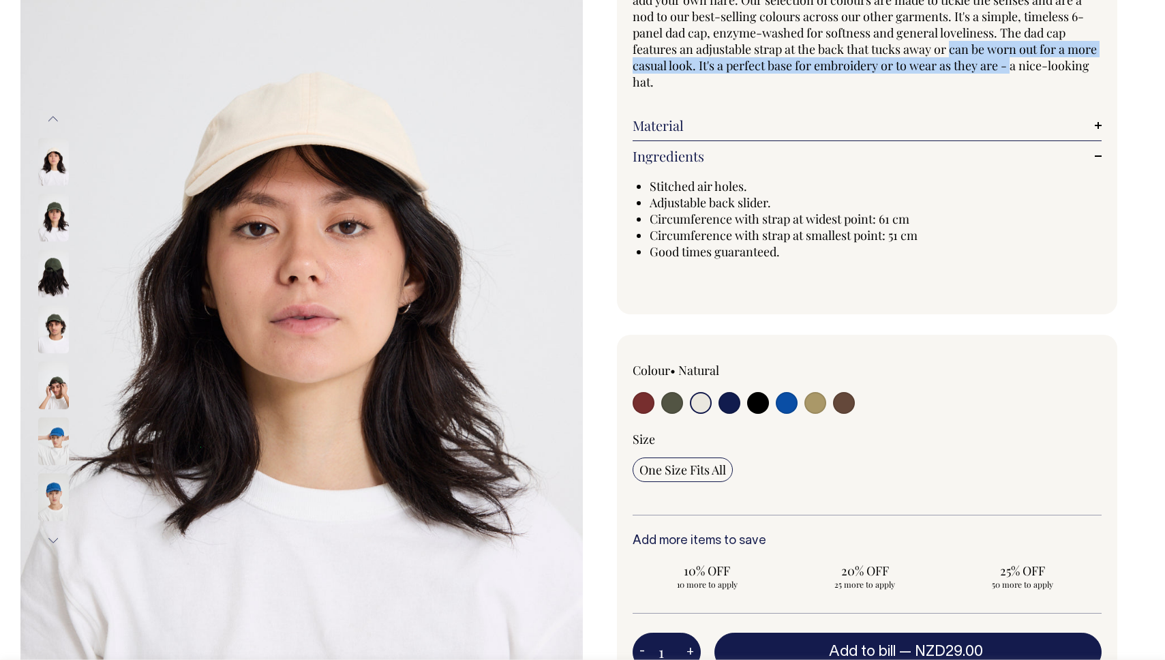
click at [55, 112] on button "Previous" at bounding box center [53, 119] width 20 height 31
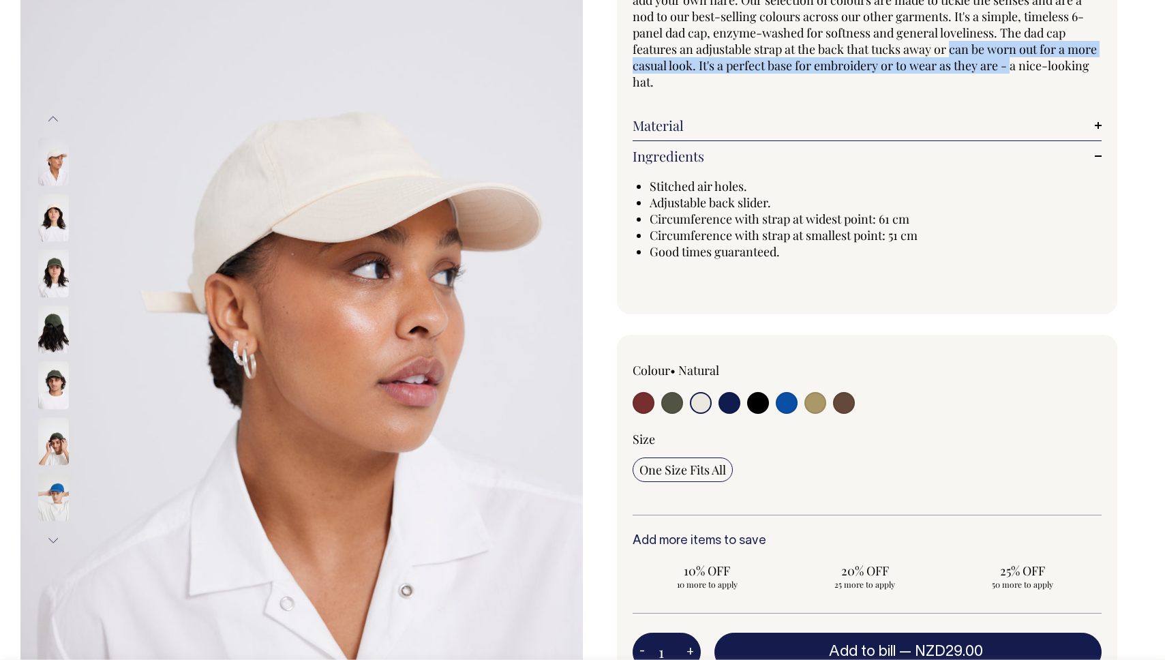
click at [61, 168] on img at bounding box center [53, 162] width 31 height 48
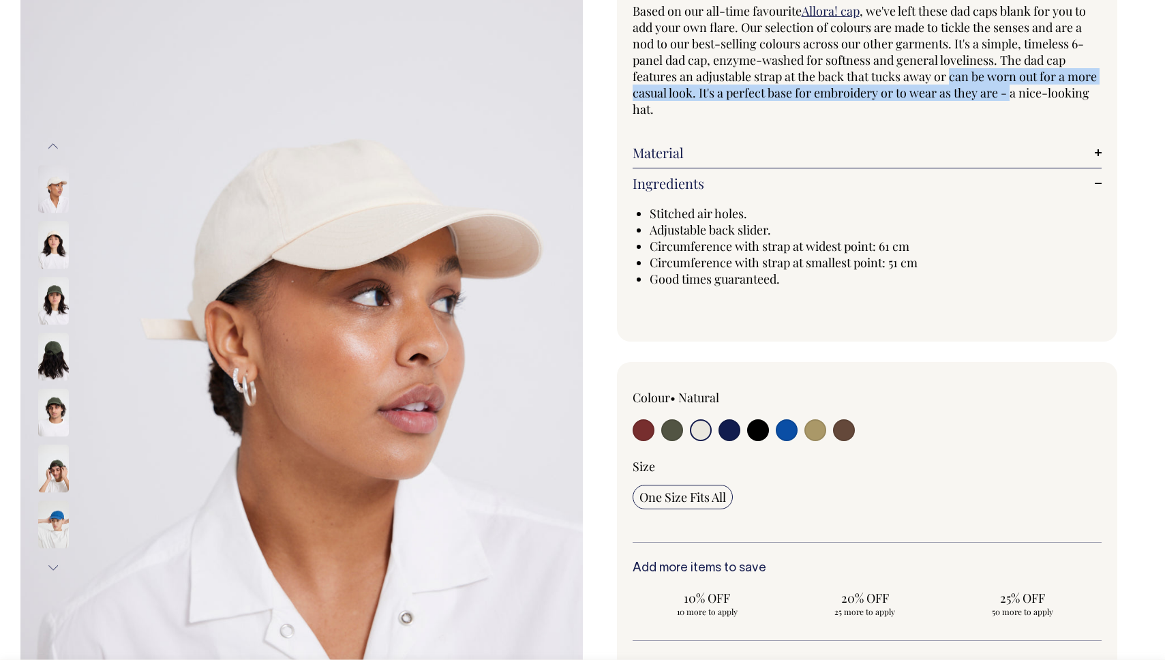
click at [61, 243] on img at bounding box center [53, 246] width 31 height 48
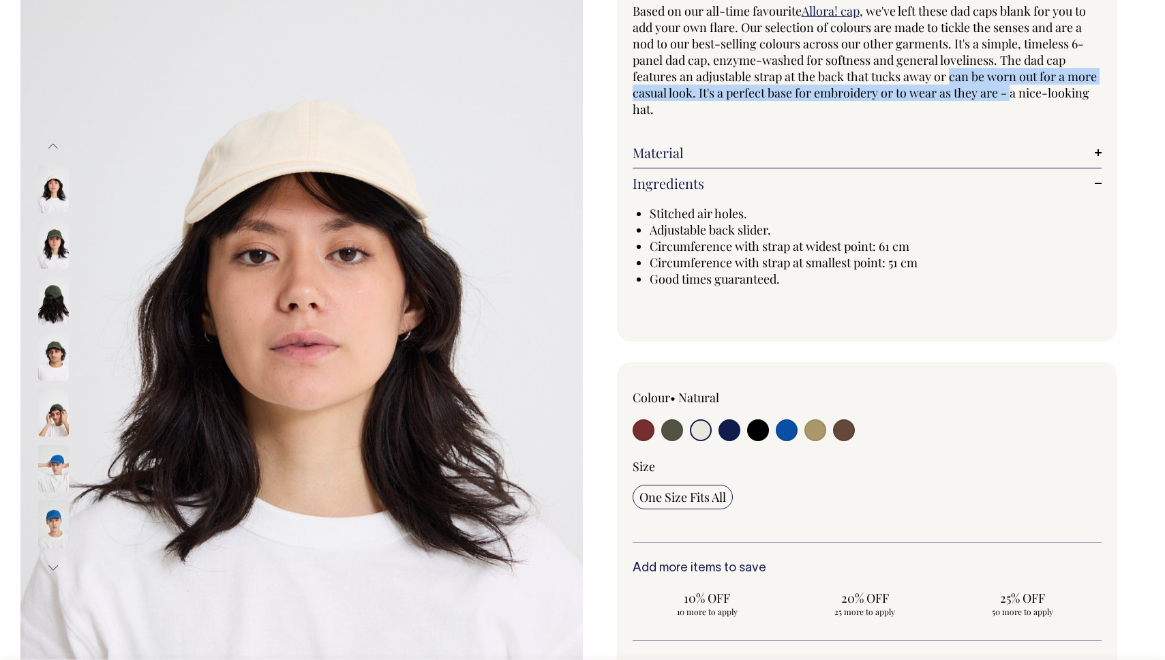
click at [55, 151] on button "Previous" at bounding box center [53, 146] width 20 height 31
click at [55, 150] on button "Previous" at bounding box center [53, 146] width 20 height 31
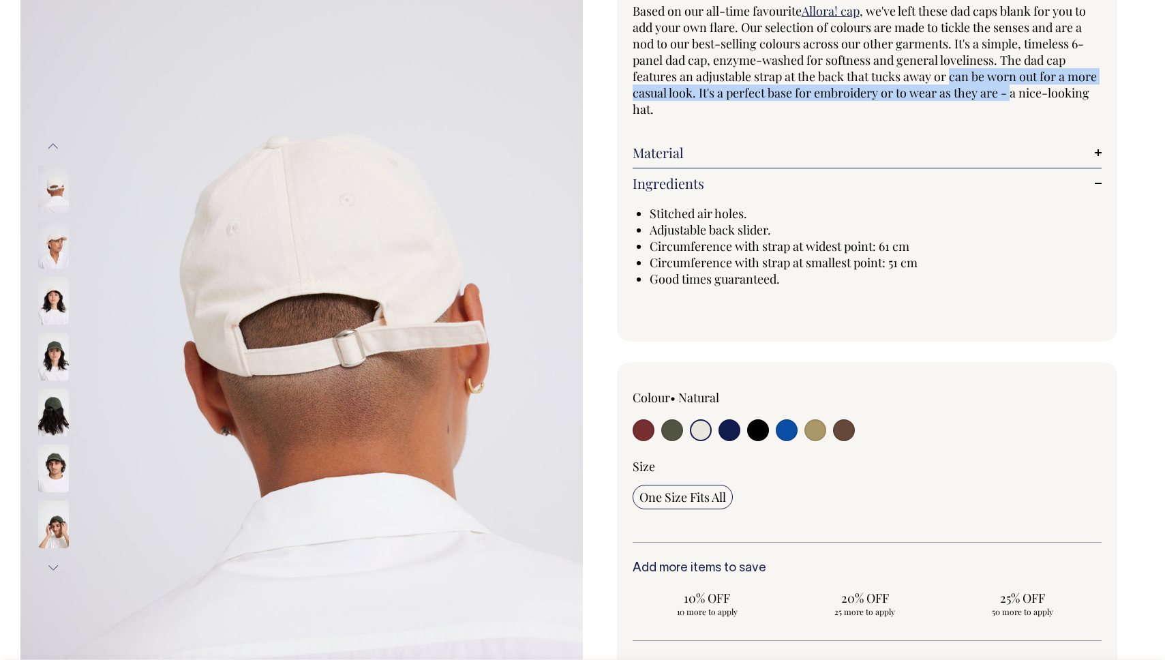
click at [55, 149] on button "Previous" at bounding box center [53, 146] width 20 height 31
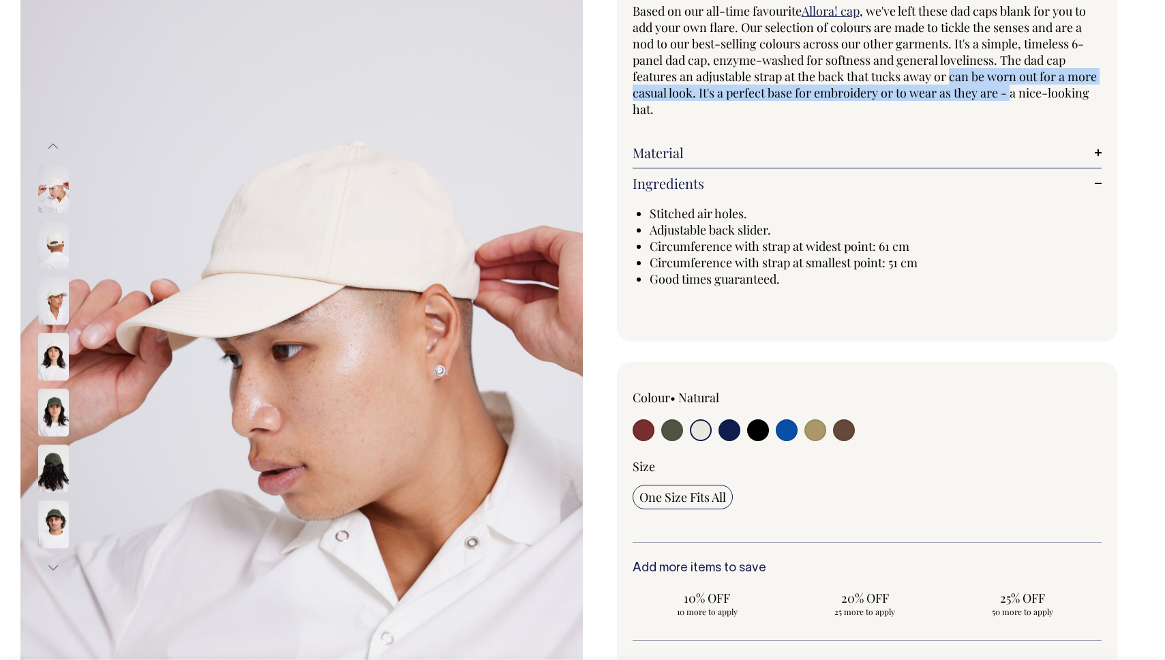
click at [59, 254] on img at bounding box center [53, 246] width 31 height 48
click at [56, 239] on img at bounding box center [53, 246] width 31 height 48
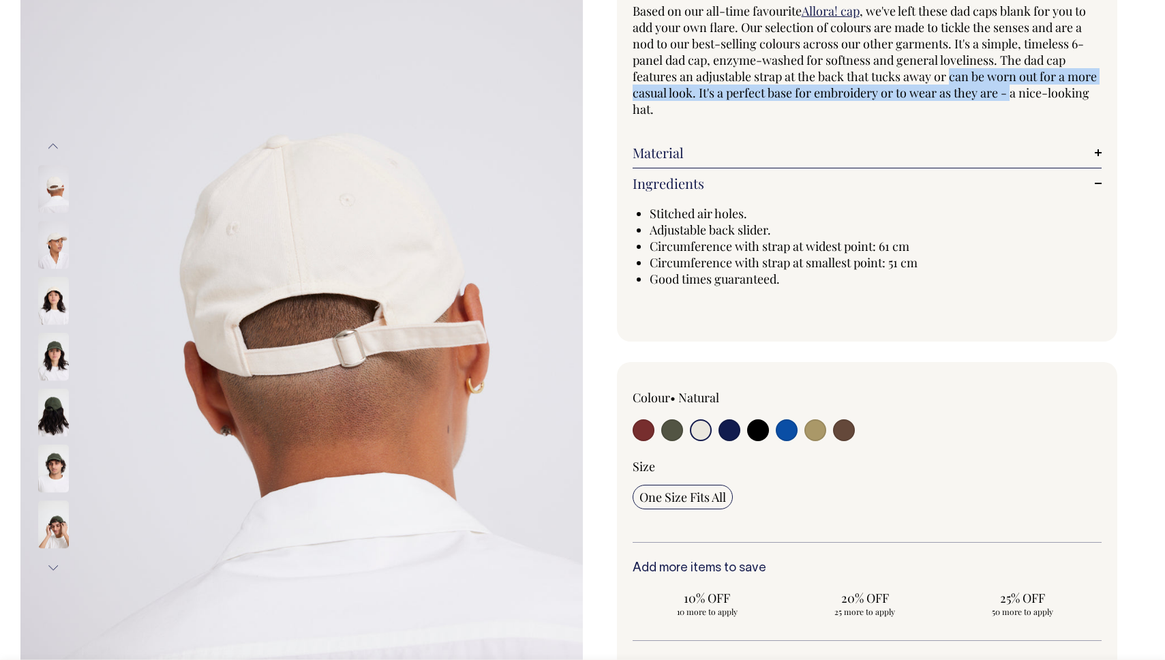
click at [63, 247] on img at bounding box center [53, 246] width 31 height 48
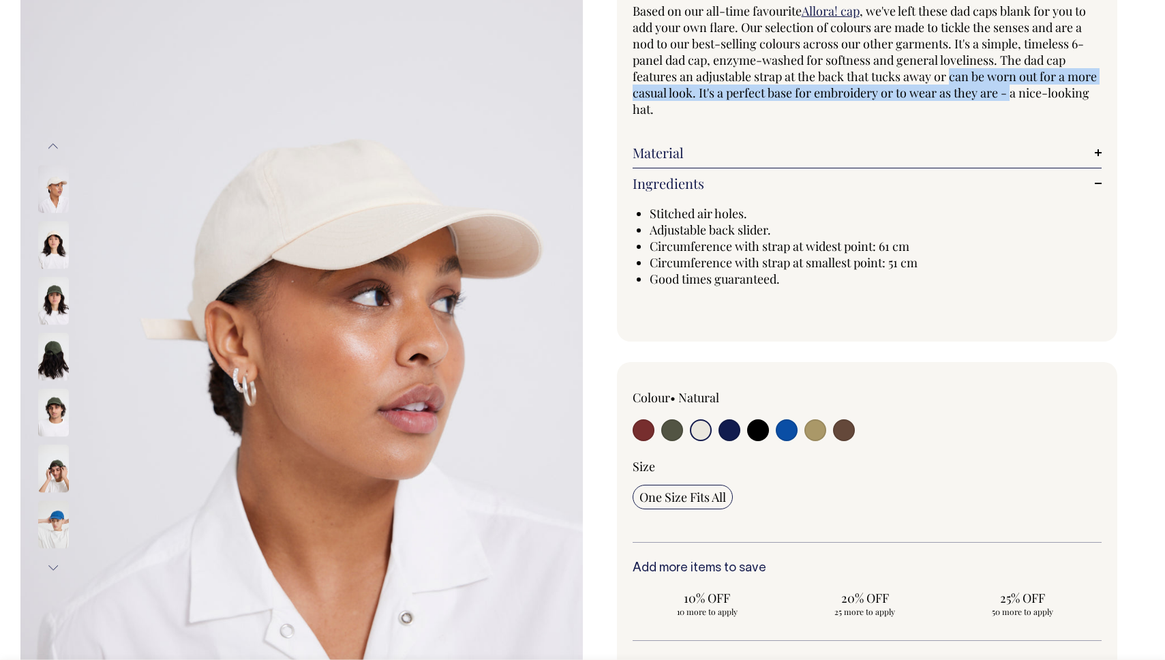
click at [58, 145] on button "Previous" at bounding box center [53, 146] width 20 height 31
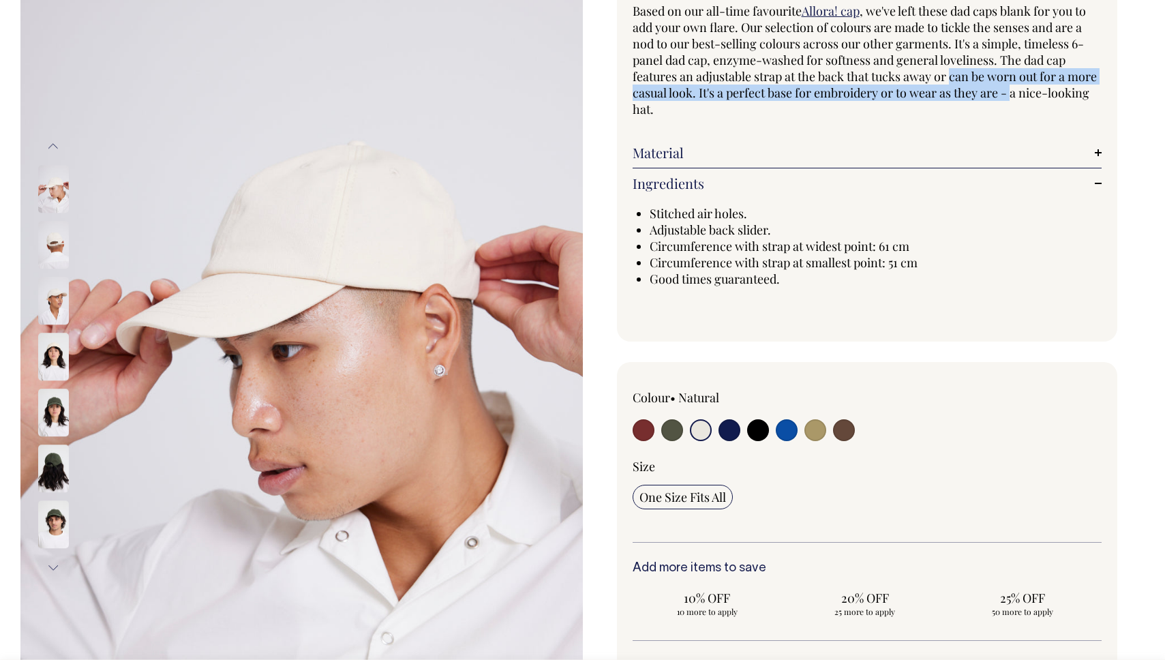
click at [58, 145] on button "Previous" at bounding box center [53, 146] width 20 height 31
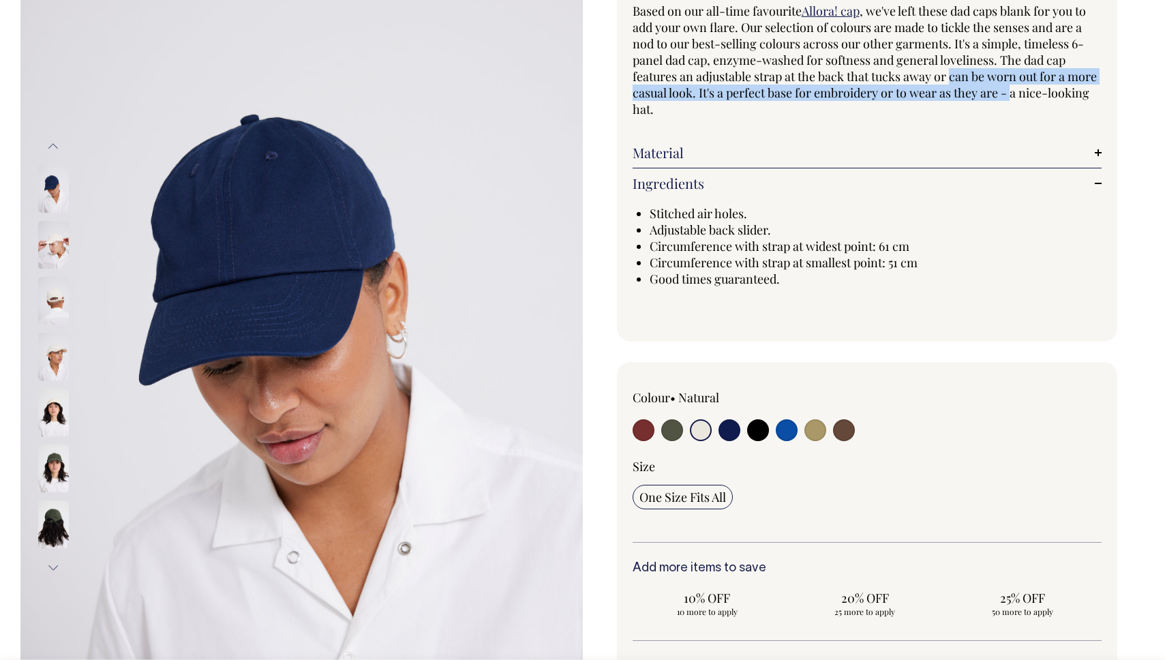
click at [56, 248] on img at bounding box center [53, 246] width 31 height 48
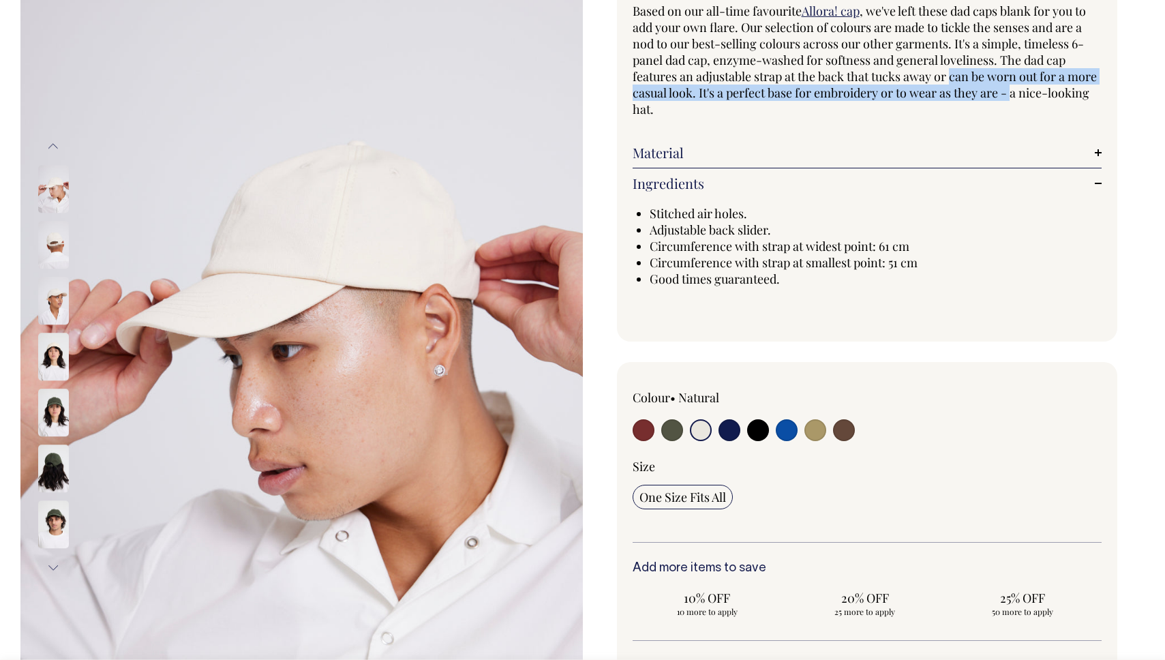
click at [57, 142] on button "Previous" at bounding box center [53, 146] width 20 height 31
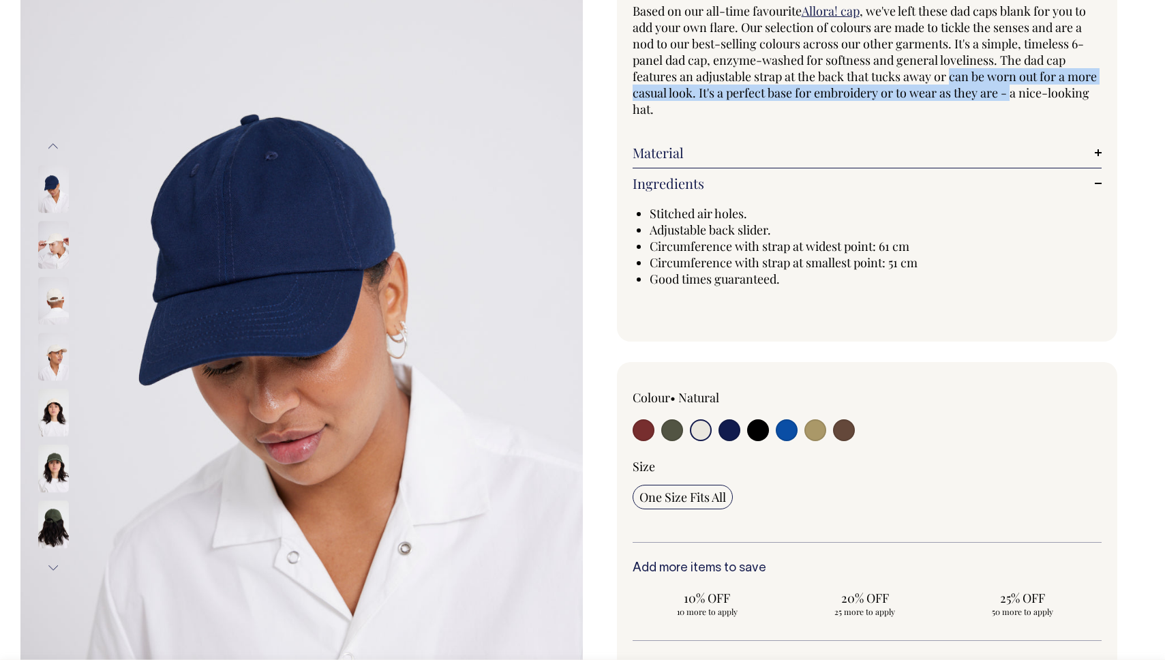
click at [51, 186] on img at bounding box center [53, 190] width 31 height 48
click at [55, 144] on button "Previous" at bounding box center [53, 146] width 20 height 31
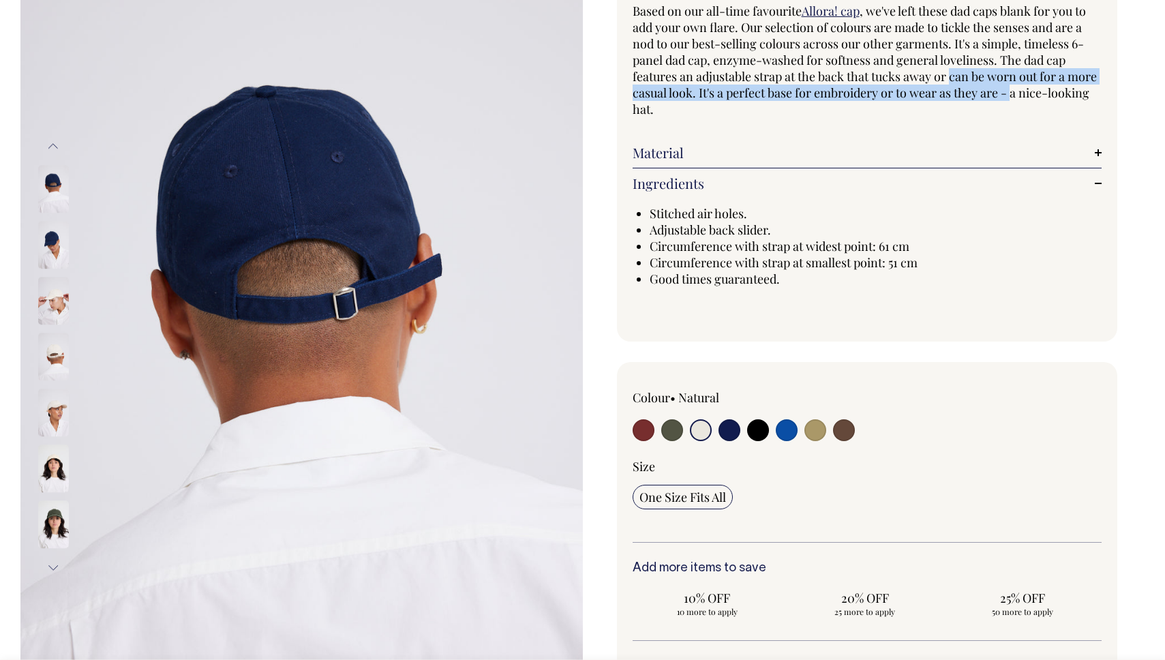
click at [57, 176] on img at bounding box center [53, 190] width 31 height 48
click at [55, 140] on button "Previous" at bounding box center [53, 146] width 20 height 31
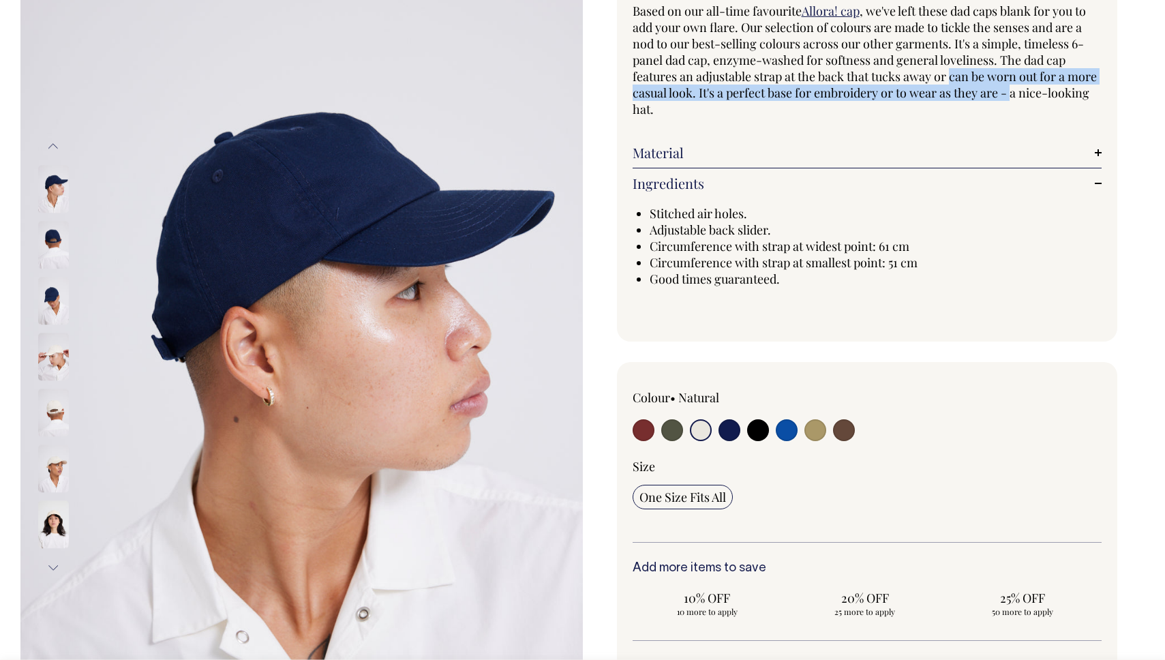
click at [58, 142] on button "Previous" at bounding box center [53, 146] width 20 height 31
click at [57, 140] on button "Previous" at bounding box center [53, 146] width 20 height 31
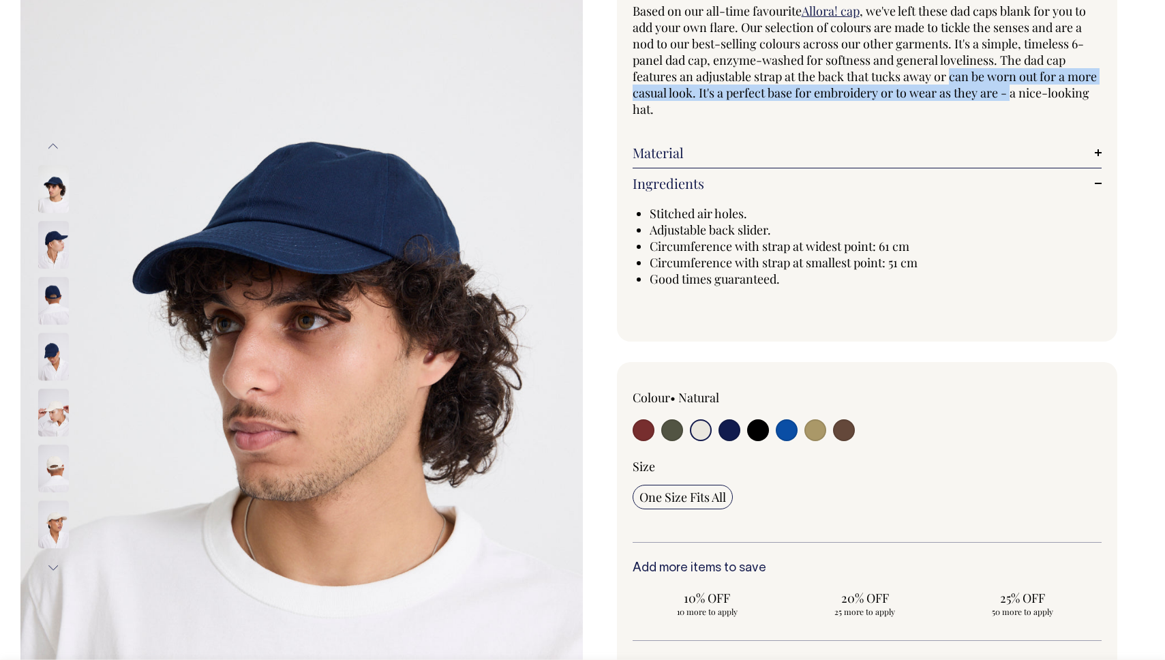
click at [55, 140] on button "Previous" at bounding box center [53, 146] width 20 height 31
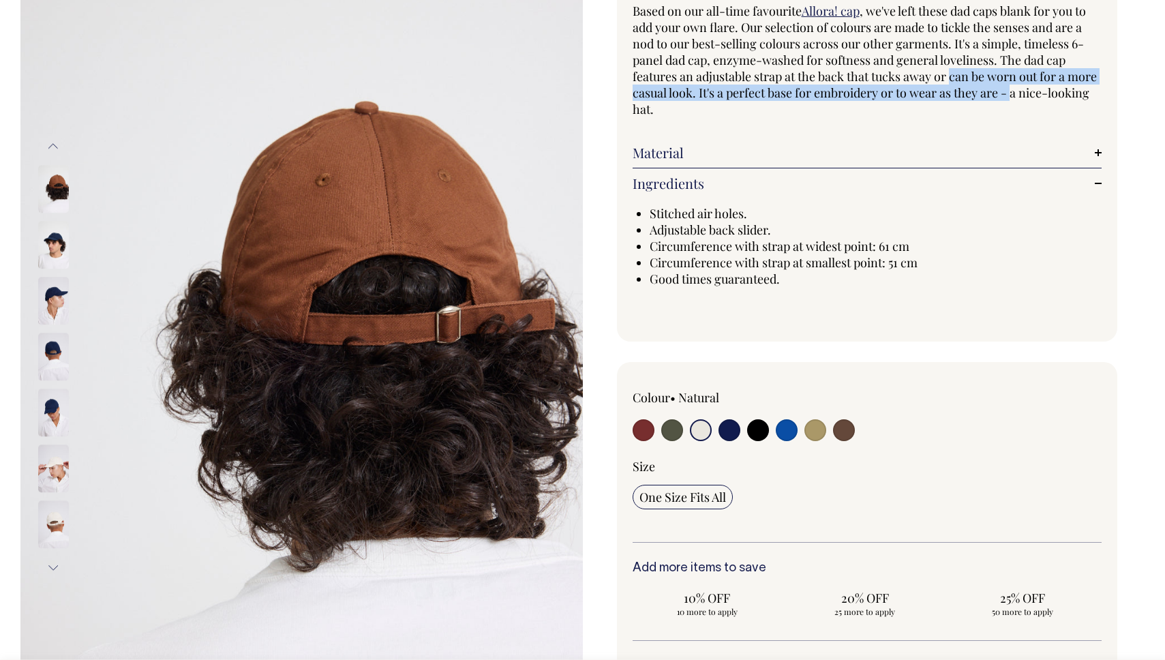
click at [54, 250] on img at bounding box center [53, 246] width 31 height 48
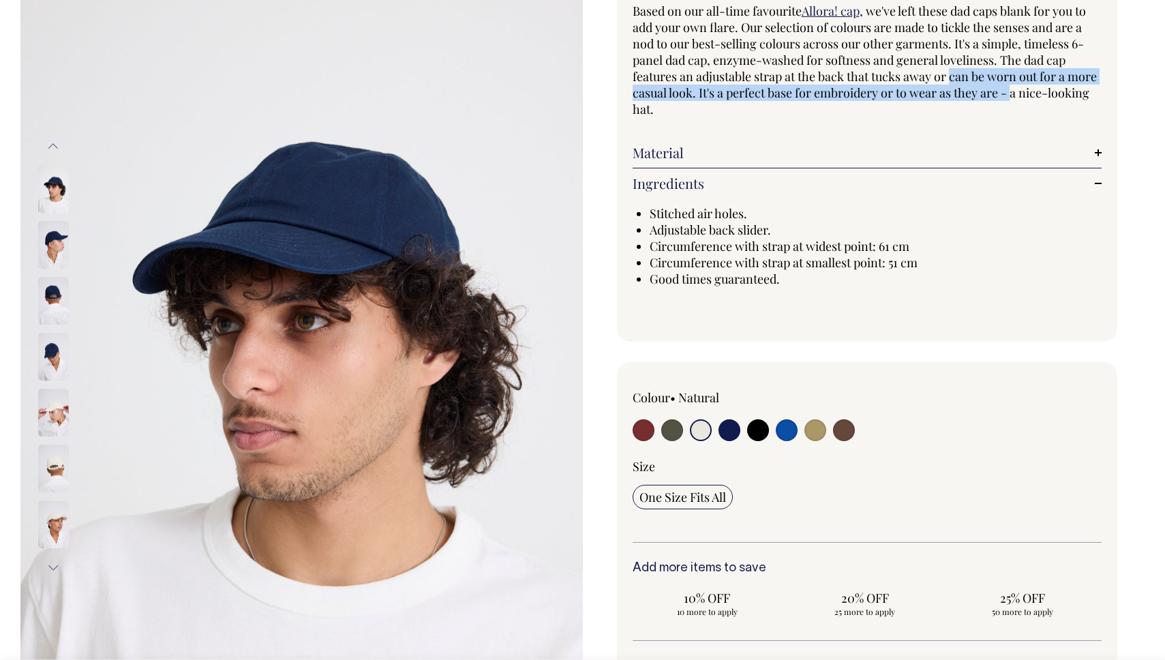
click at [50, 242] on img at bounding box center [53, 246] width 31 height 48
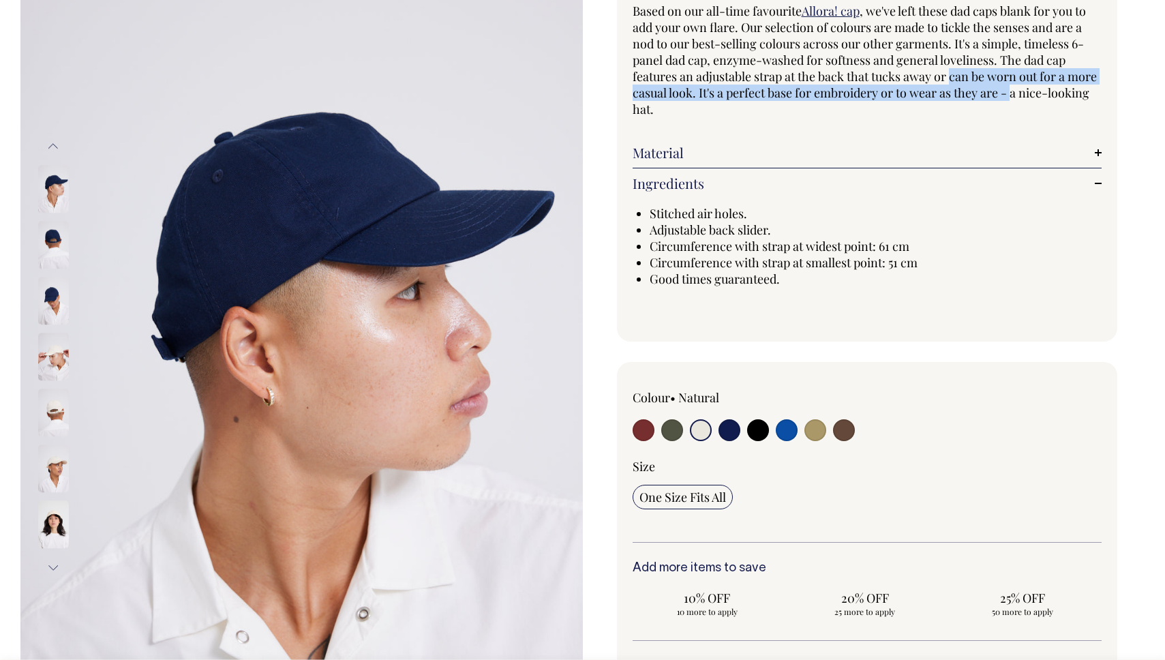
click at [48, 187] on img at bounding box center [53, 190] width 31 height 48
click at [53, 512] on img at bounding box center [53, 525] width 31 height 48
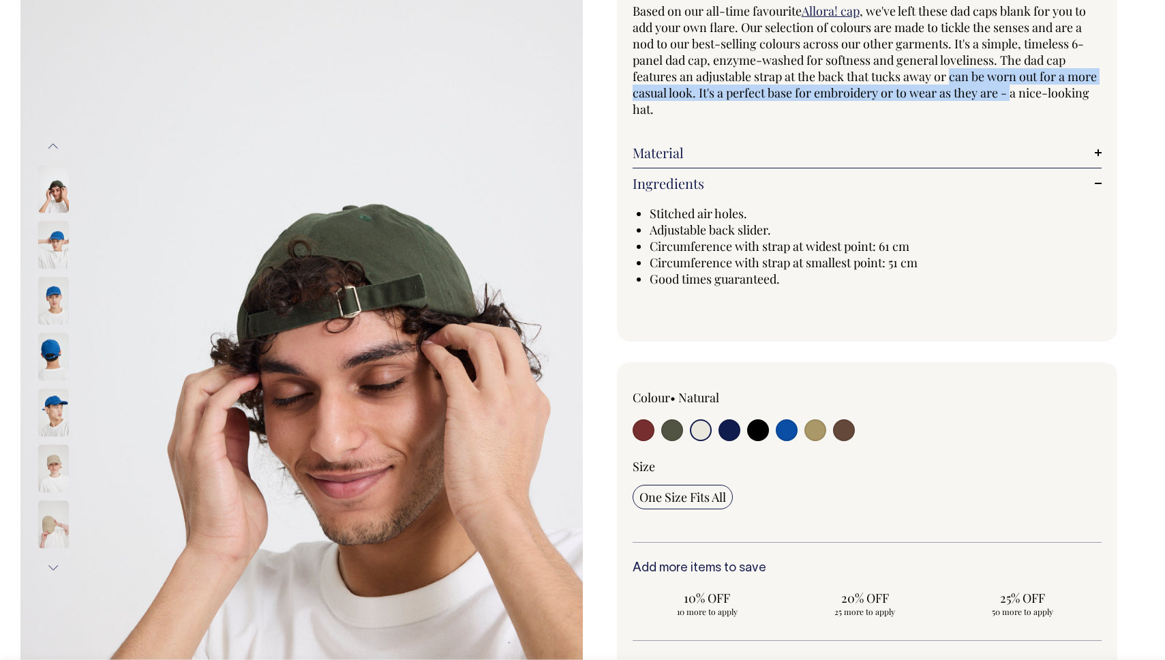
click at [691, 486] on input "One Size Fits All" at bounding box center [683, 497] width 100 height 25
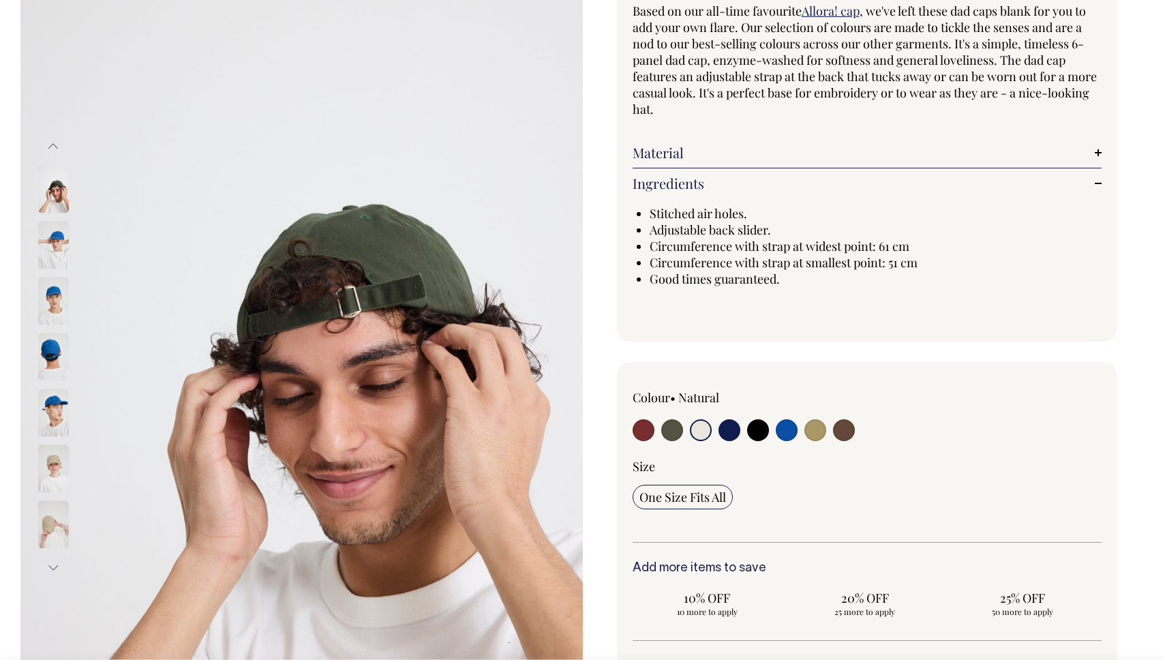
click at [691, 496] on span "One Size Fits All" at bounding box center [682, 497] width 87 height 16
click at [691, 496] on input "One Size Fits All" at bounding box center [683, 497] width 100 height 25
click at [662, 498] on span "One Size Fits All" at bounding box center [682, 497] width 87 height 16
click at [662, 498] on input "One Size Fits All" at bounding box center [683, 497] width 100 height 25
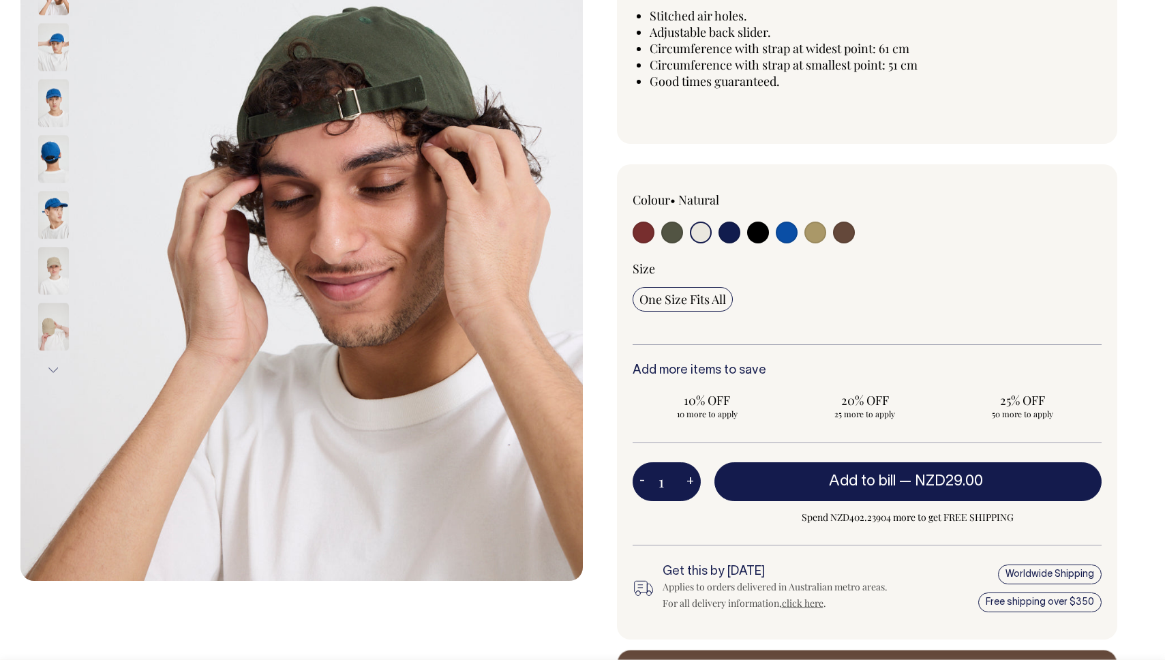
scroll to position [335, 0]
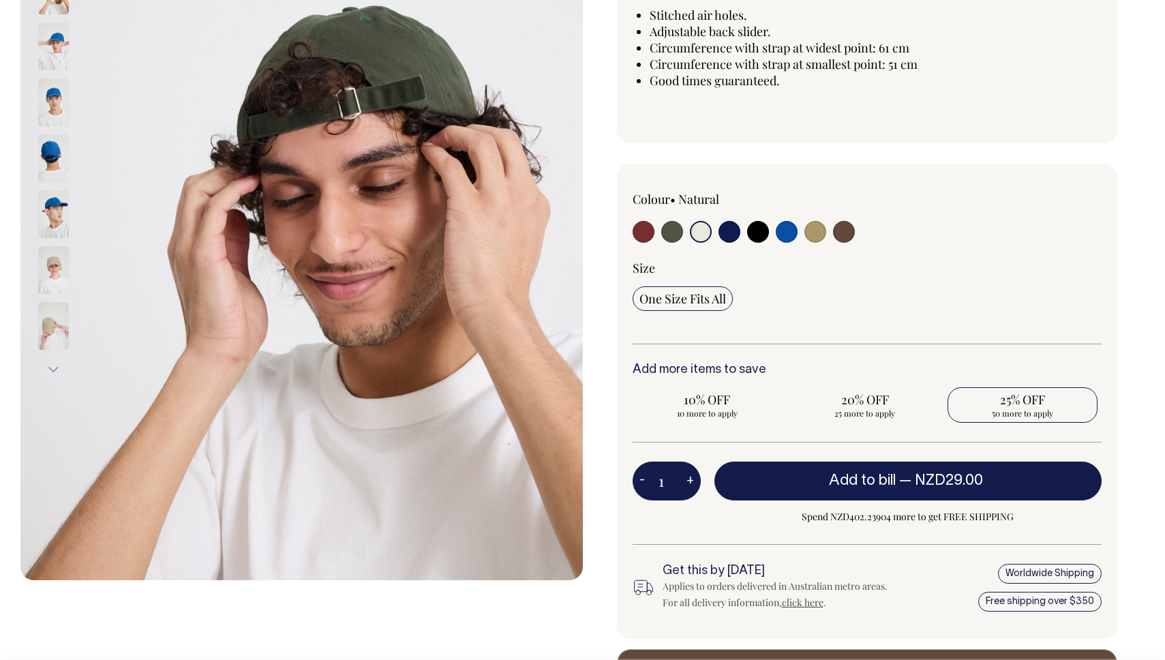
click at [1013, 403] on span "25% OFF" at bounding box center [1022, 399] width 136 height 16
click at [1013, 403] on input "25% OFF 50 more to apply" at bounding box center [1022, 404] width 149 height 35
radio input "true"
type input "50"
radio input "true"
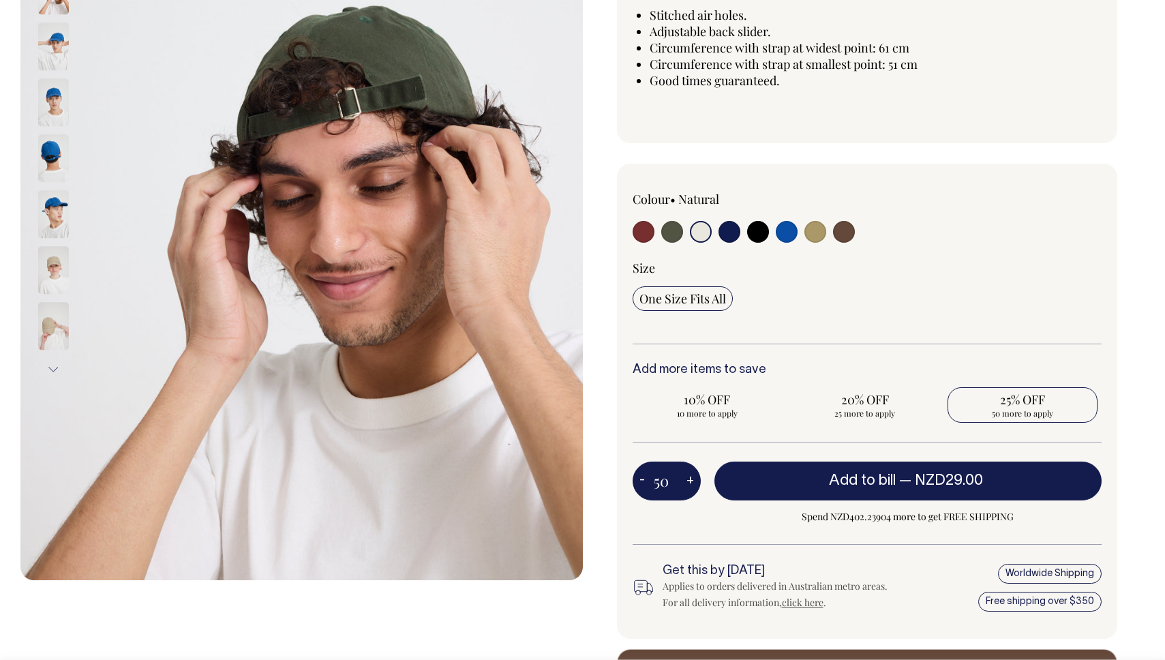
select select
type input "50"
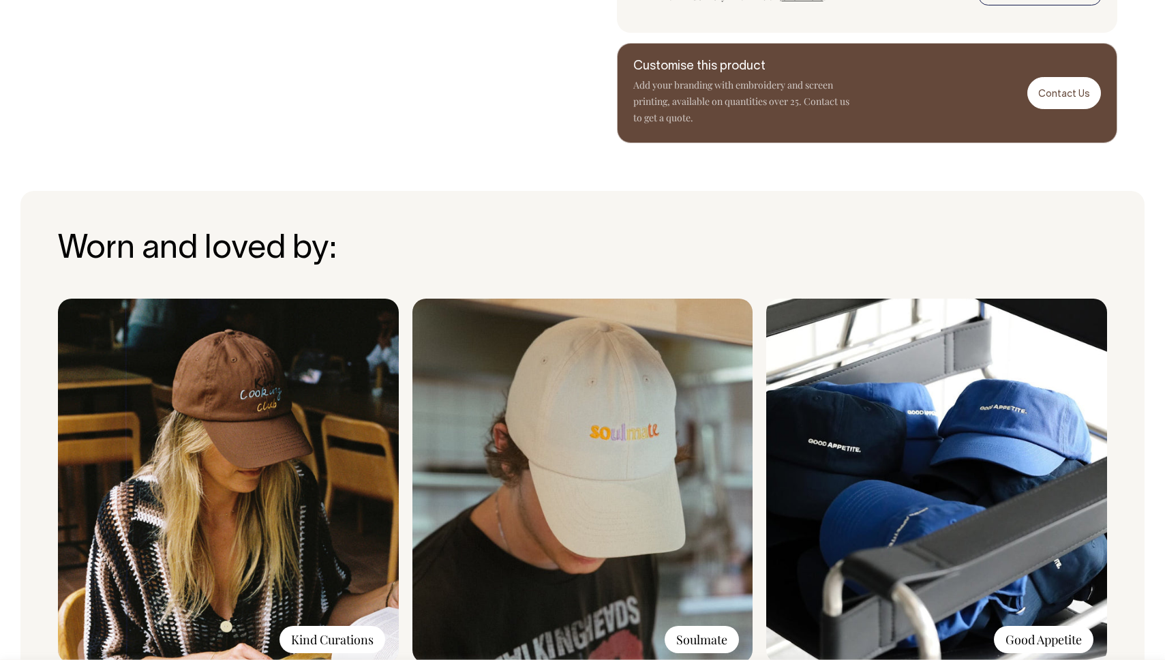
scroll to position [941, 0]
click at [993, 472] on img at bounding box center [936, 481] width 341 height 365
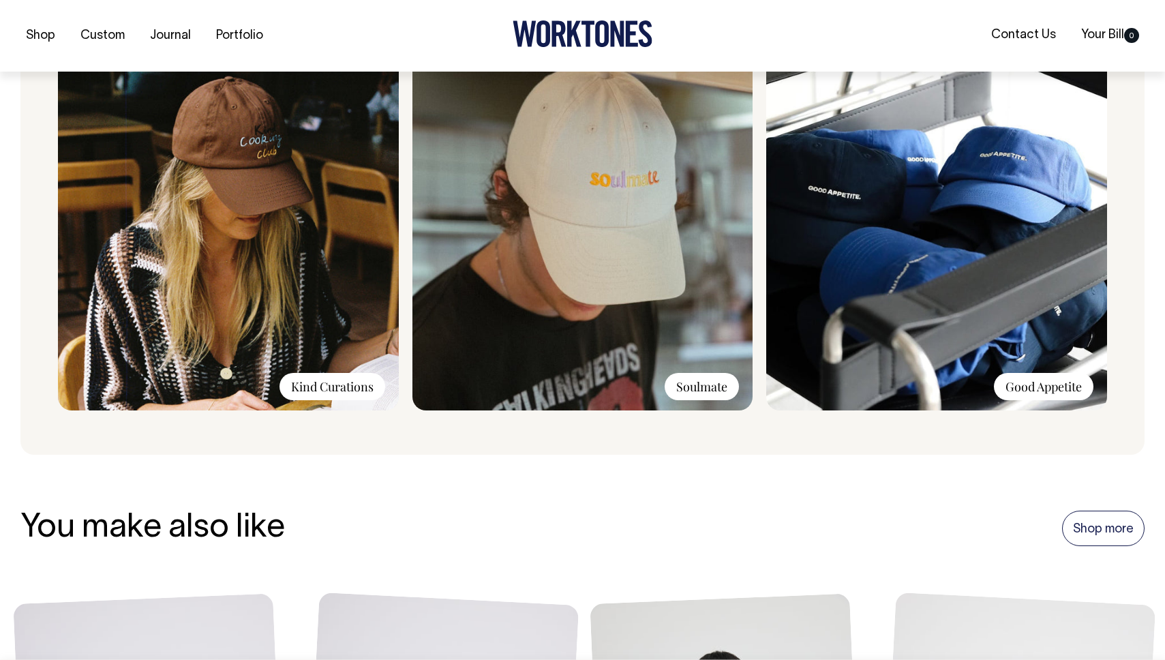
click at [1012, 389] on div "Good Appetite" at bounding box center [1044, 386] width 100 height 27
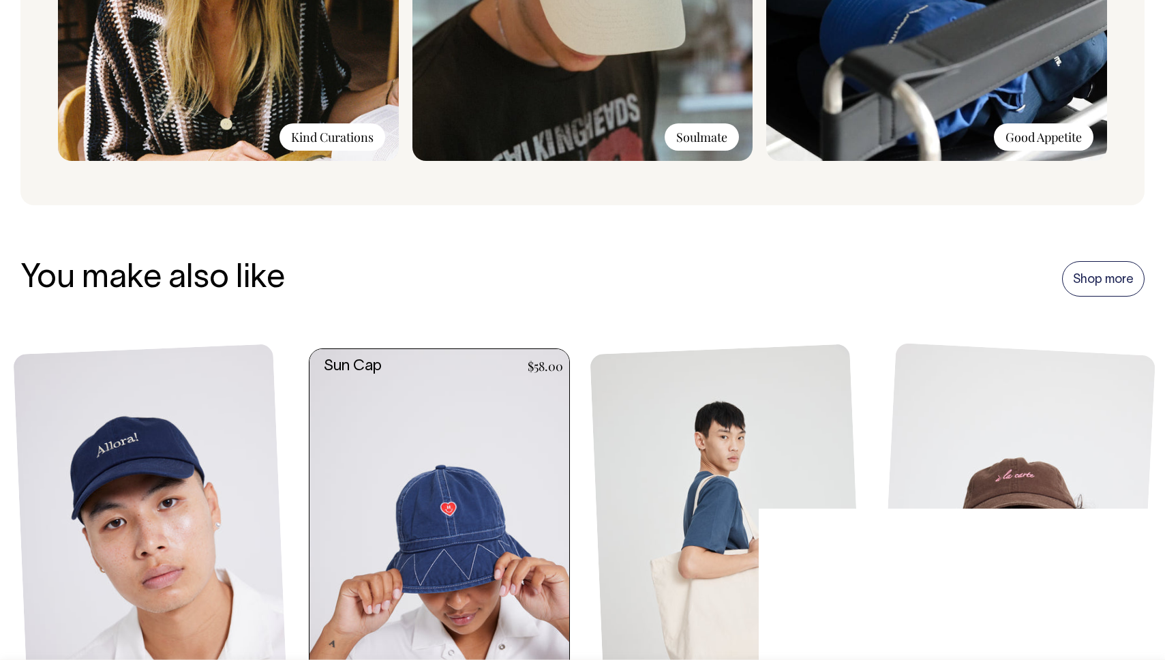
scroll to position [1443, 0]
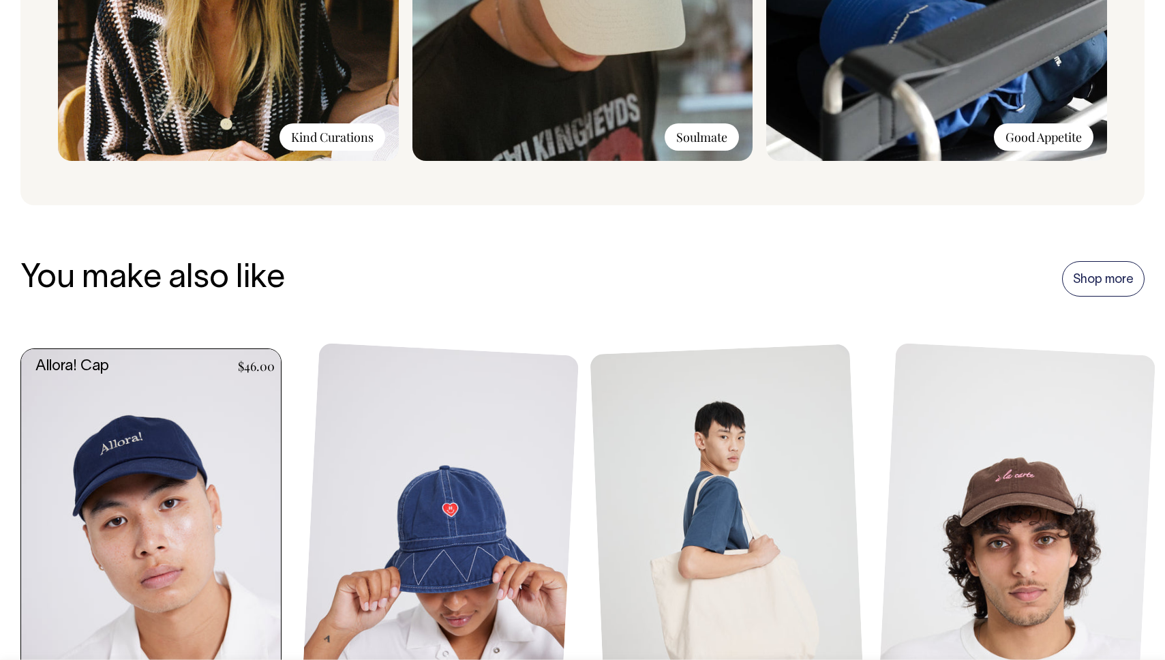
click at [166, 519] on link at bounding box center [155, 544] width 268 height 390
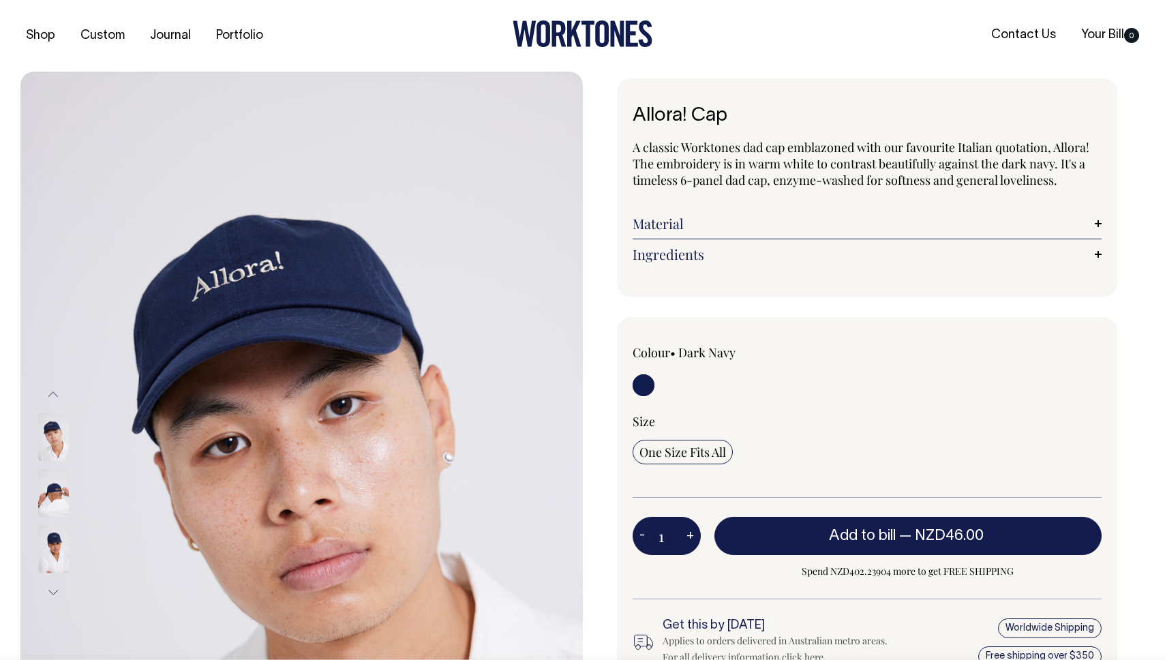
click at [46, 498] on img at bounding box center [53, 494] width 31 height 48
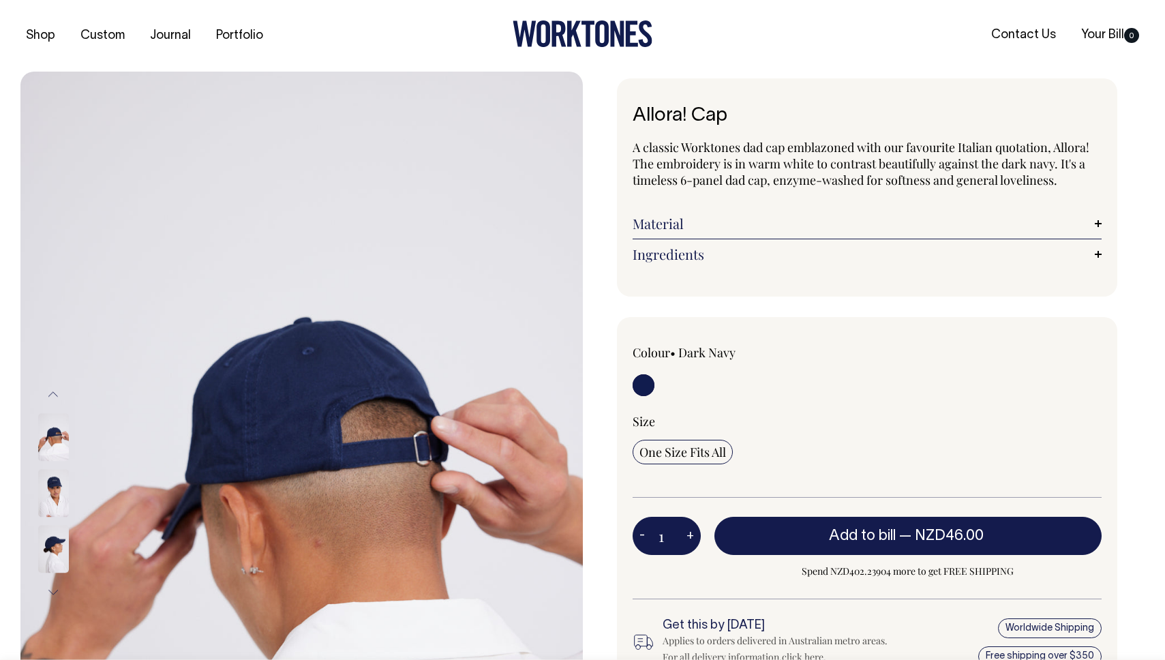
click at [52, 543] on img at bounding box center [53, 550] width 31 height 48
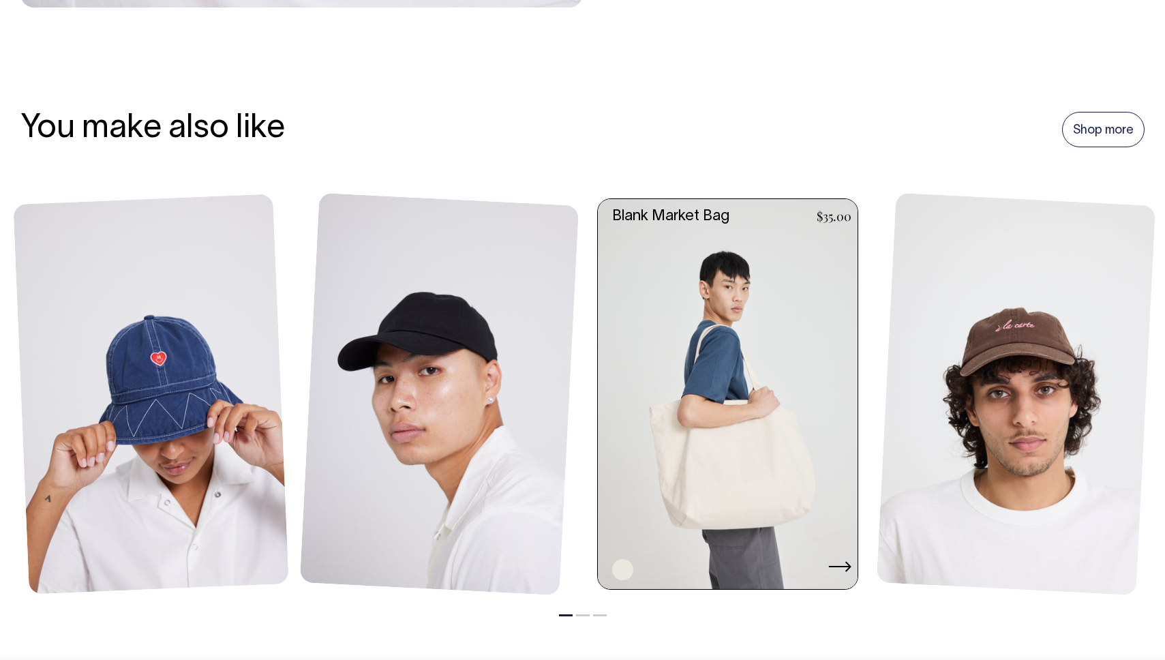
scroll to position [907, 0]
click at [746, 482] on link at bounding box center [732, 395] width 268 height 390
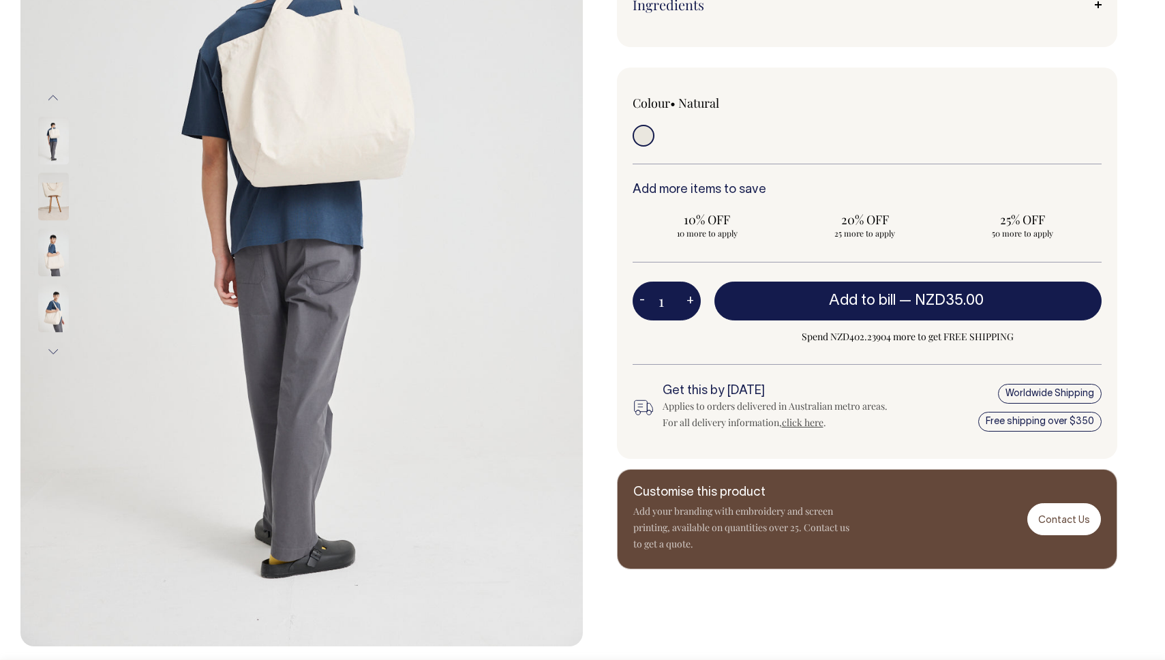
scroll to position [269, 0]
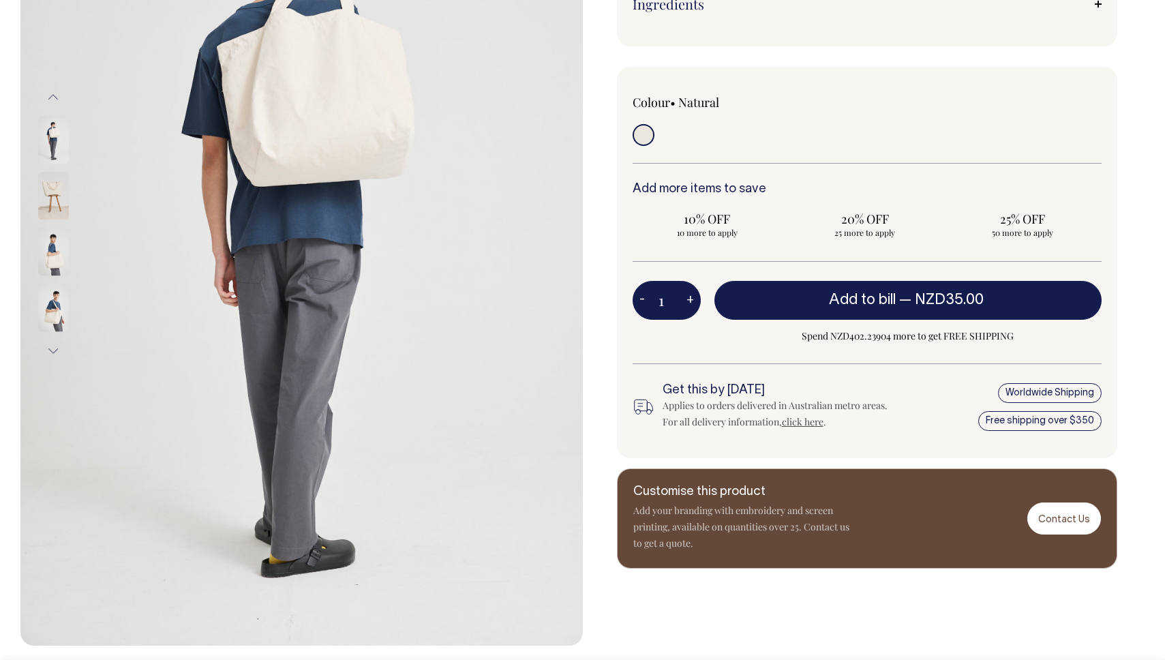
click at [48, 317] on img at bounding box center [53, 308] width 31 height 48
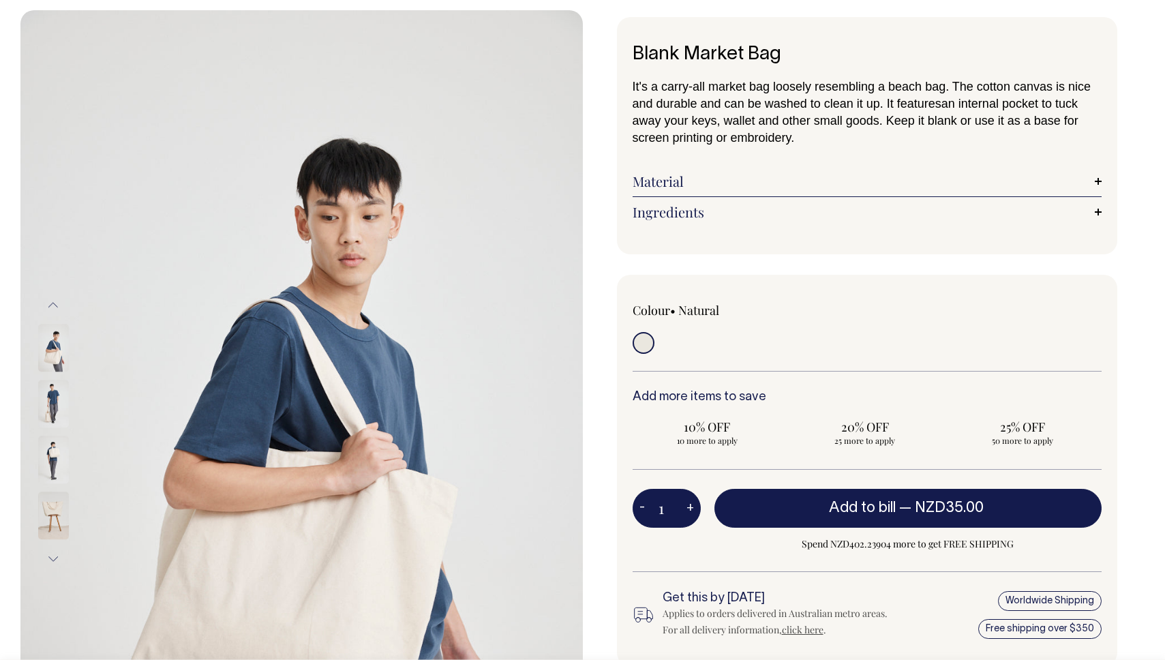
scroll to position [61, 0]
